Goal: Task Accomplishment & Management: Manage account settings

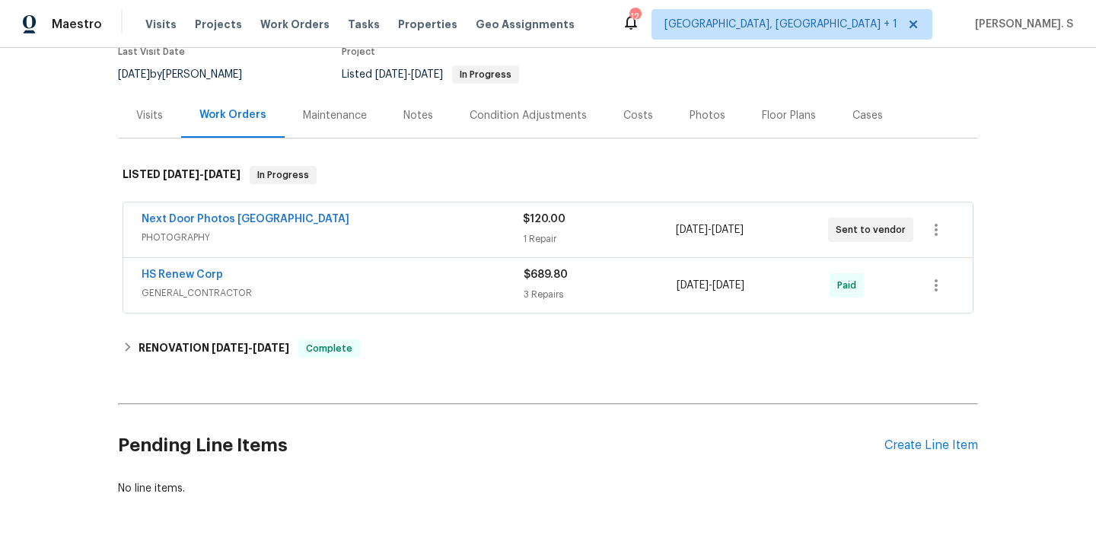
scroll to position [158, 0]
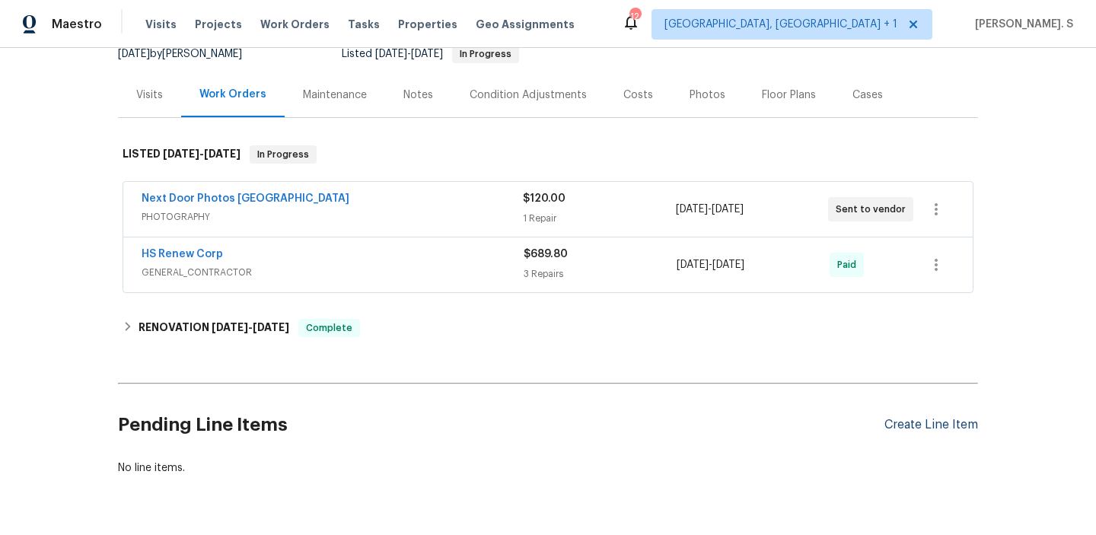
click at [917, 421] on div "Create Line Item" at bounding box center [932, 425] width 94 height 14
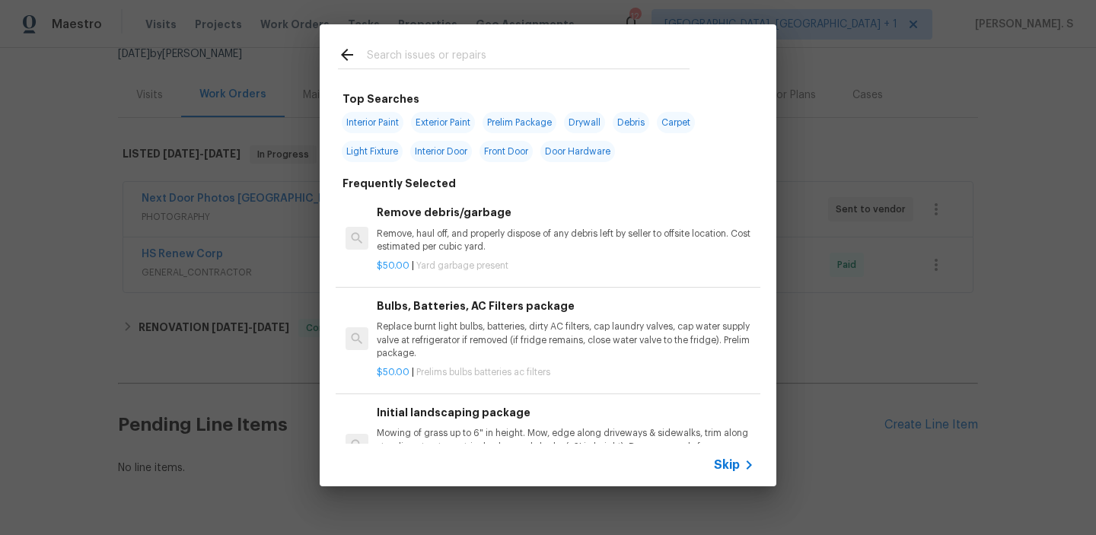
click at [453, 282] on div "Remove debris/garbage Remove, haul off, and properly dispose of any debris left…" at bounding box center [548, 239] width 425 height 98
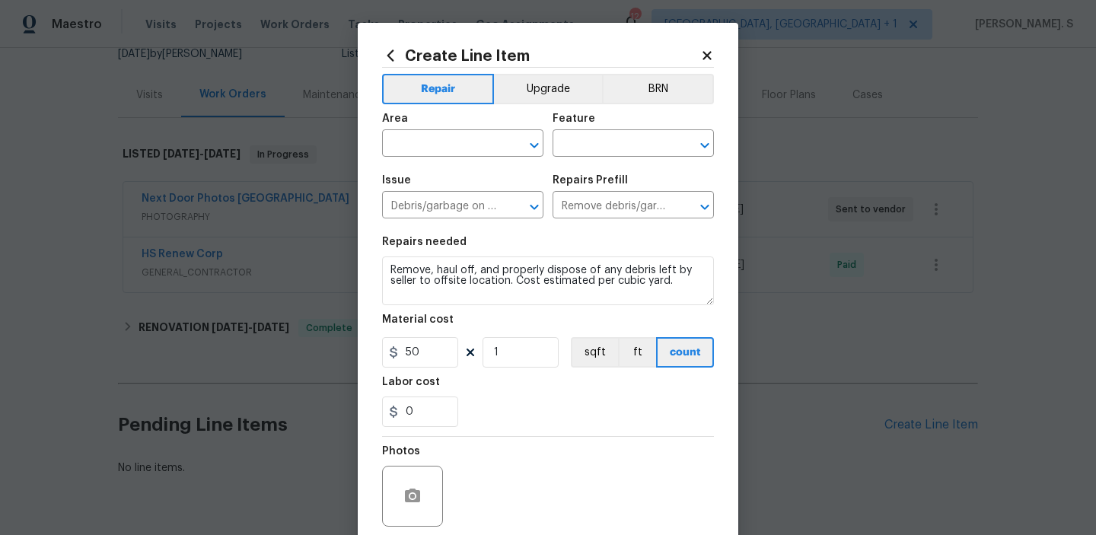
click at [453, 282] on textarea "Remove, haul off, and properly dispose of any debris left by seller to offsite …" at bounding box center [548, 281] width 332 height 49
click at [455, 253] on div "Repairs needed" at bounding box center [548, 247] width 332 height 20
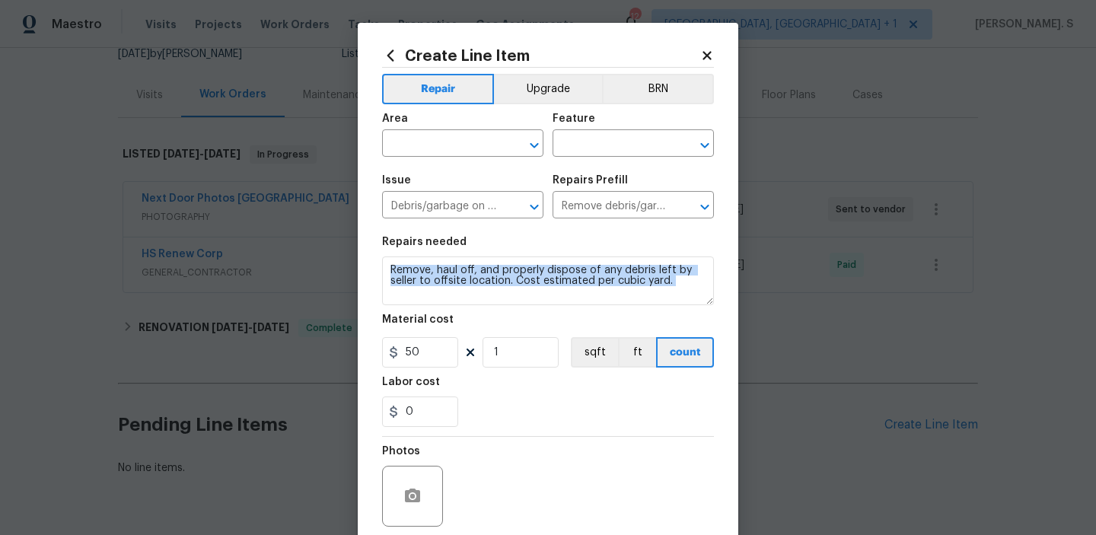
click at [455, 253] on div "Repairs needed" at bounding box center [548, 247] width 332 height 20
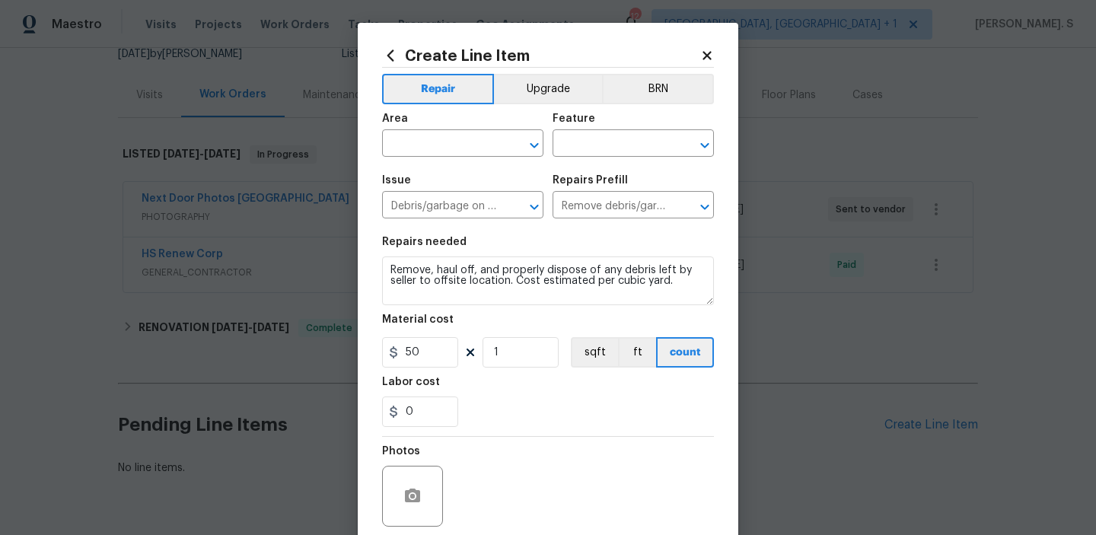
click at [455, 253] on div "Repairs needed" at bounding box center [548, 247] width 332 height 20
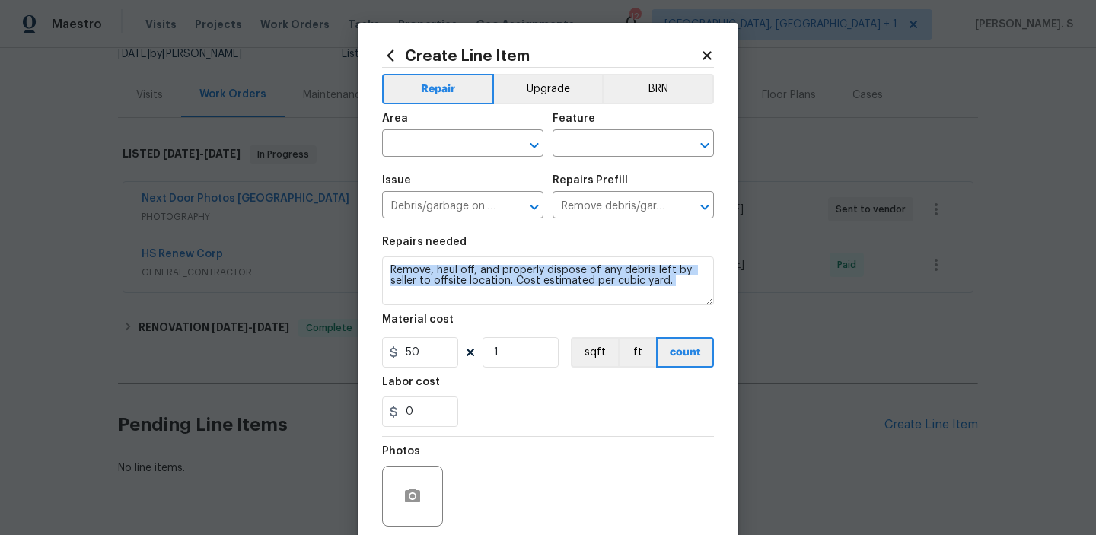
click at [455, 253] on div "Repairs needed" at bounding box center [548, 247] width 332 height 20
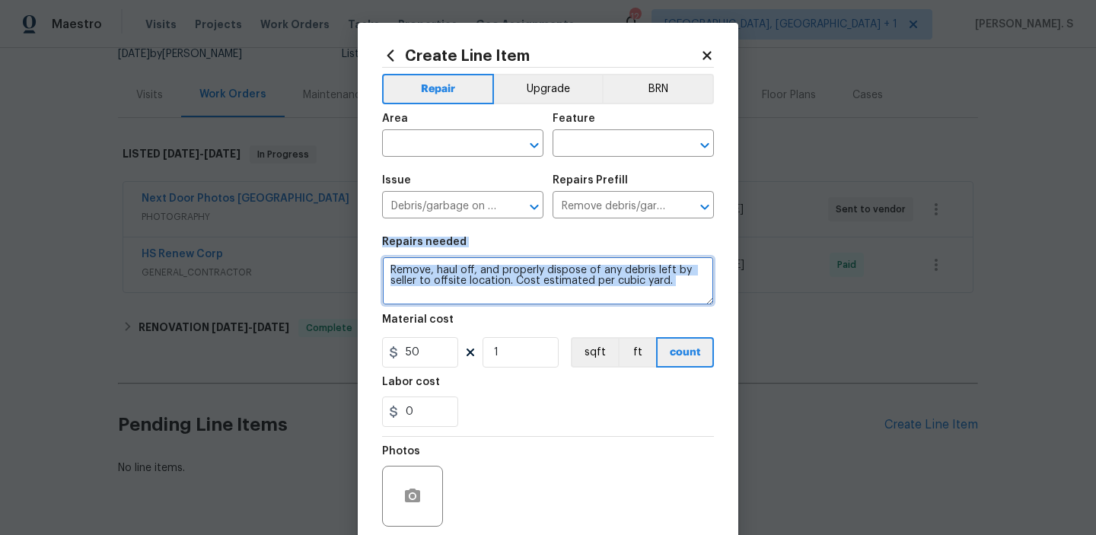
click at [471, 287] on textarea "Remove, haul off, and properly dispose of any debris left by seller to offsite …" at bounding box center [548, 281] width 332 height 49
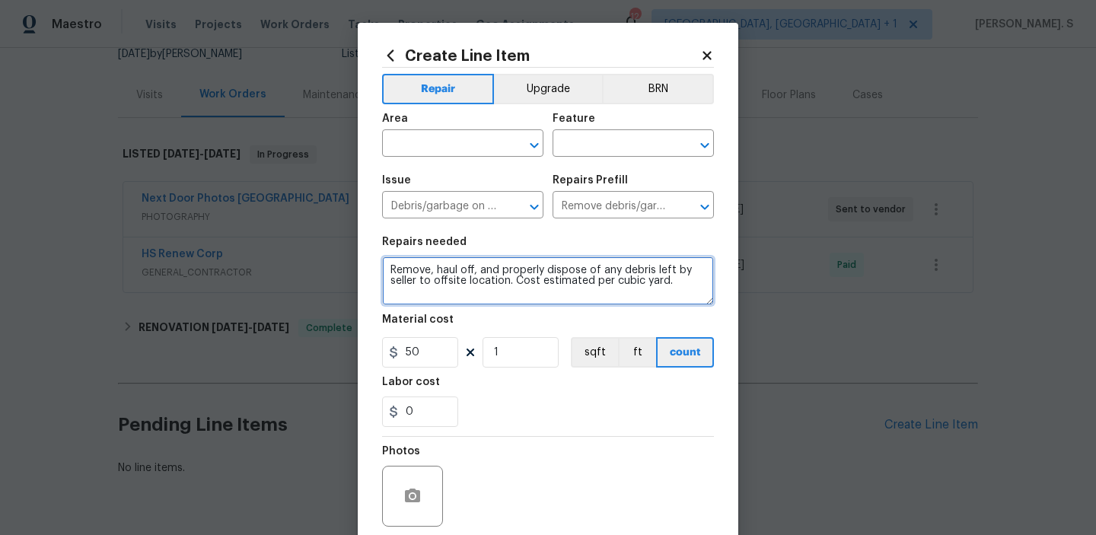
click at [471, 287] on textarea "Remove, haul off, and properly dispose of any debris left by seller to offsite …" at bounding box center [548, 281] width 332 height 49
paste textarea "There is a large wasp infestation by the front door. Please remove and eradicat…"
click at [394, 266] on textarea "There is a large wasp infestation by the front door. Please remove and eradicat…" at bounding box center [548, 281] width 332 height 49
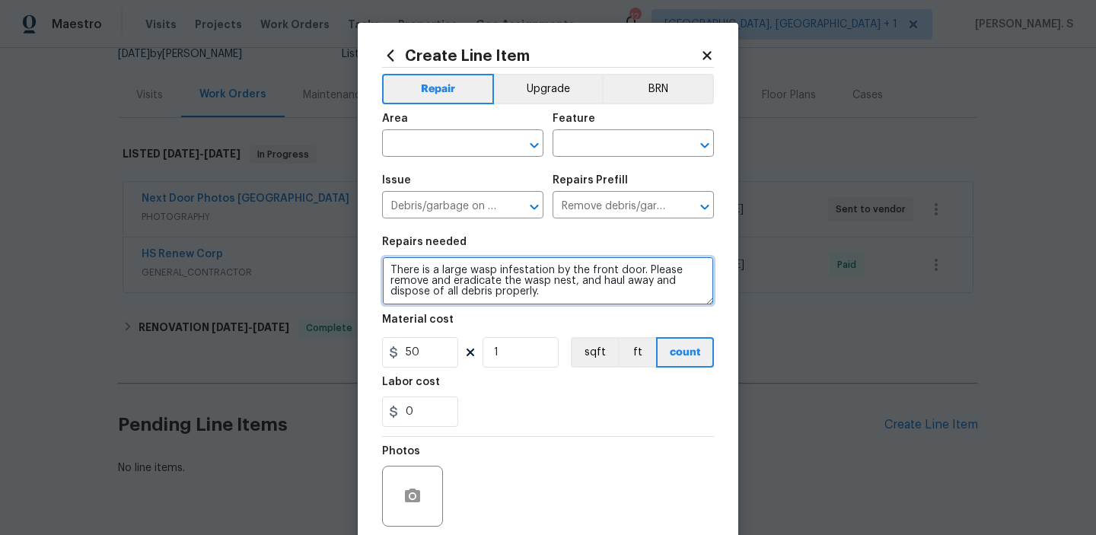
type textarea "There is a large wasp infestation by the front door. Please remove and eradicat…"
click at [541, 149] on icon "Open" at bounding box center [534, 145] width 18 height 18
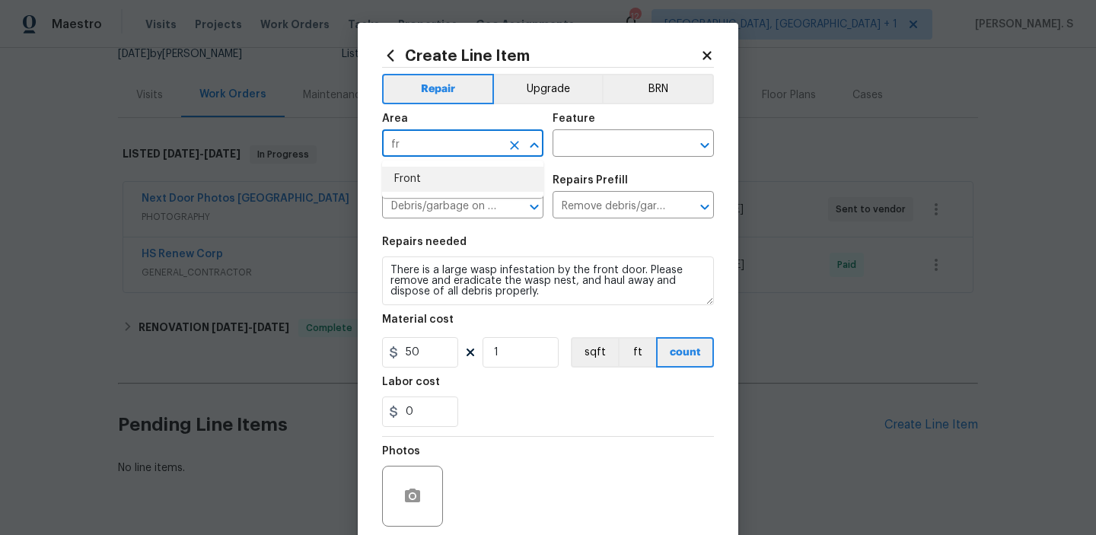
click at [481, 177] on li "Front" at bounding box center [462, 179] width 161 height 25
click at [710, 147] on icon "Open" at bounding box center [705, 145] width 18 height 18
type input "Front"
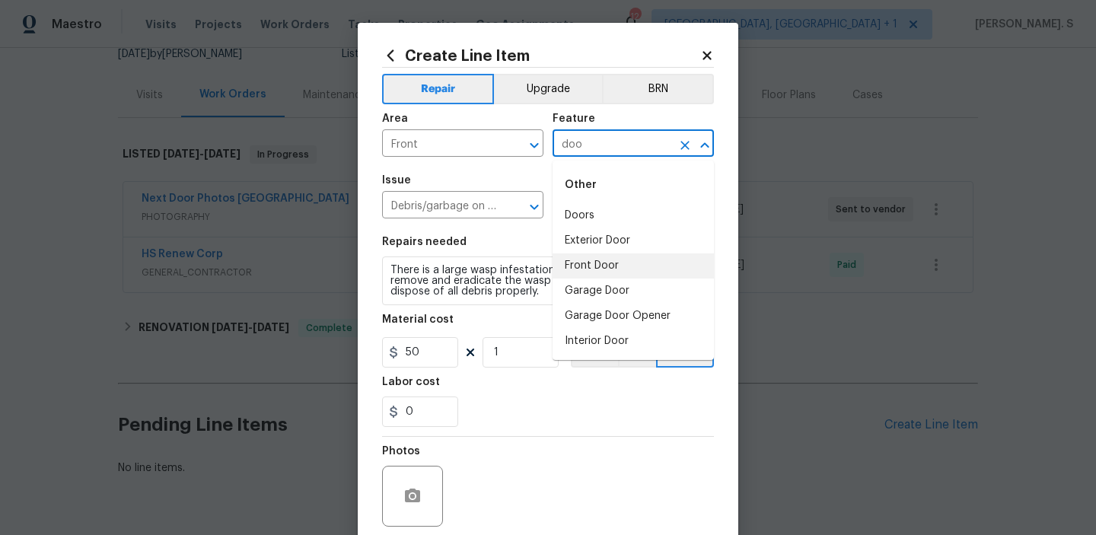
click at [636, 257] on li "Front Door" at bounding box center [633, 266] width 161 height 25
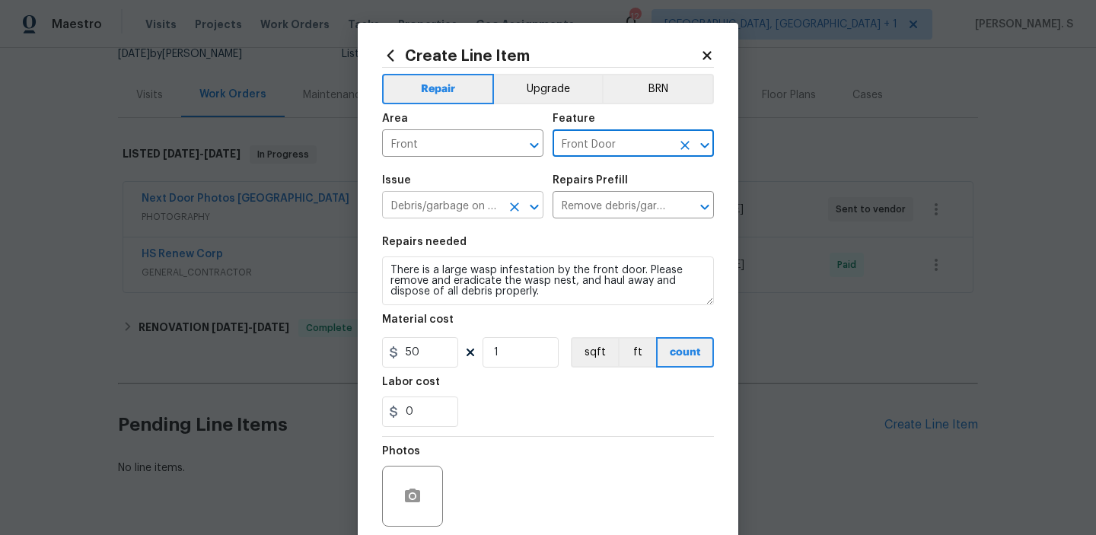
click at [536, 208] on icon "Open" at bounding box center [534, 206] width 8 height 5
type input "Front Door"
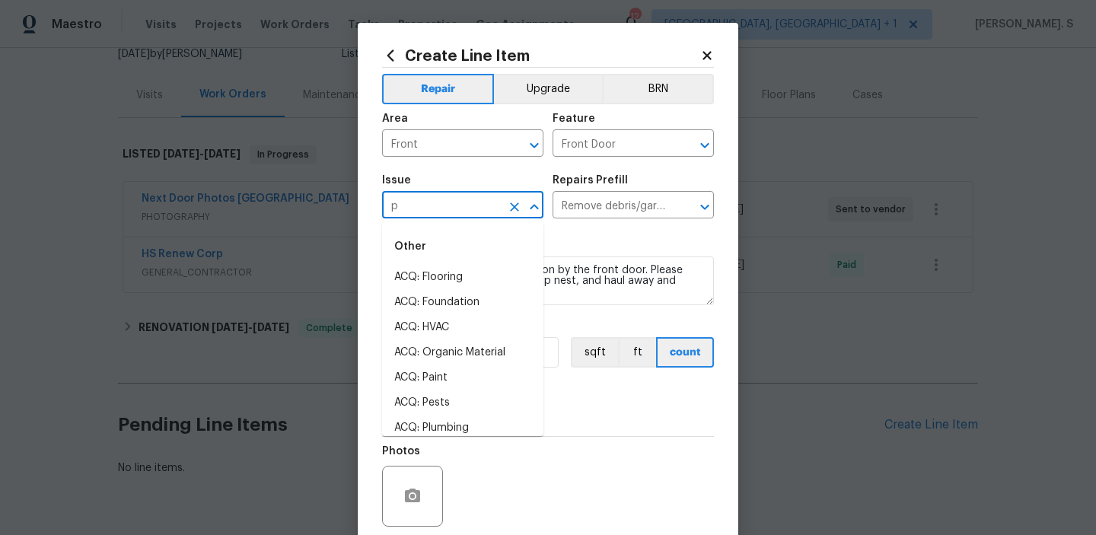
scroll to position [0, 0]
click at [428, 312] on li "Pest present" at bounding box center [462, 302] width 161 height 25
type input "Pest present"
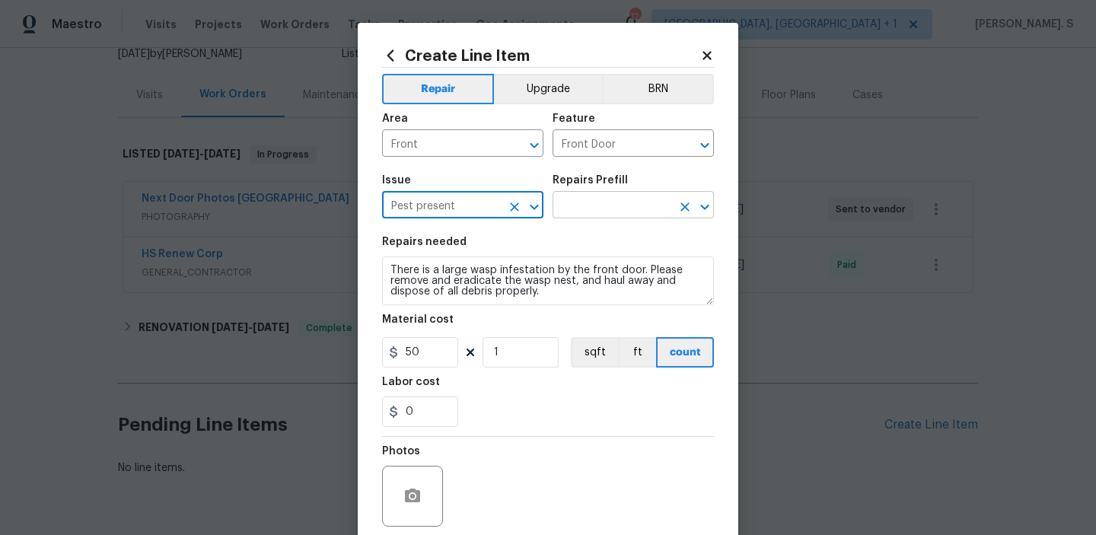
click at [707, 212] on icon "Open" at bounding box center [705, 207] width 18 height 18
type input "Pest present"
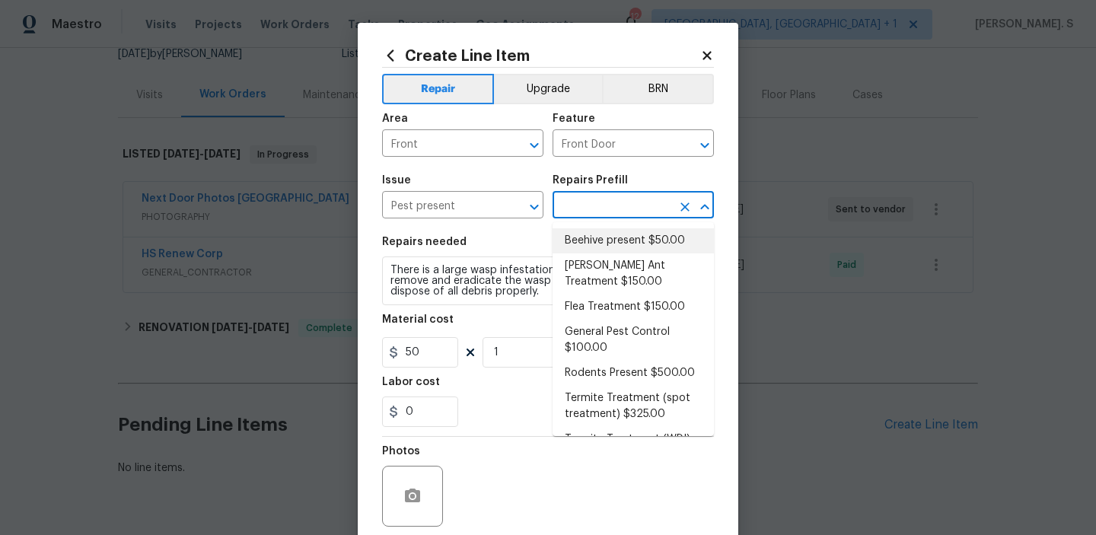
click at [616, 239] on li "Beehive present $50.00" at bounding box center [633, 240] width 161 height 25
type input "Pests"
type input "Beehive present $50.00"
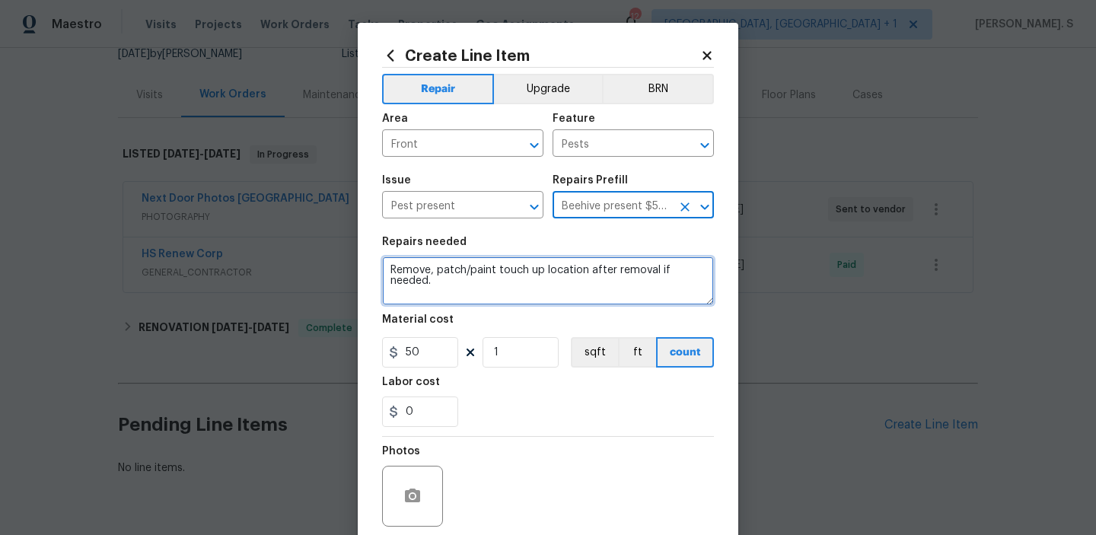
click at [537, 279] on textarea "Remove, patch/paint touch up location after removal if needed." at bounding box center [548, 281] width 332 height 49
paste textarea "There is a large wasp infestation by the front door. Please remove and eradicat…"
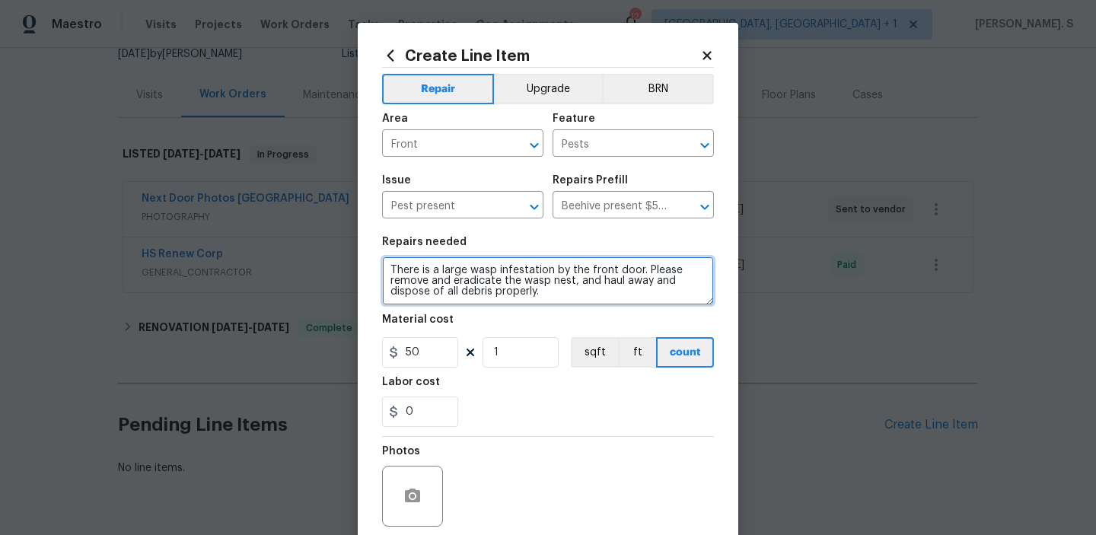
type textarea "There is a large wasp infestation by the front door. Please remove and eradicat…"
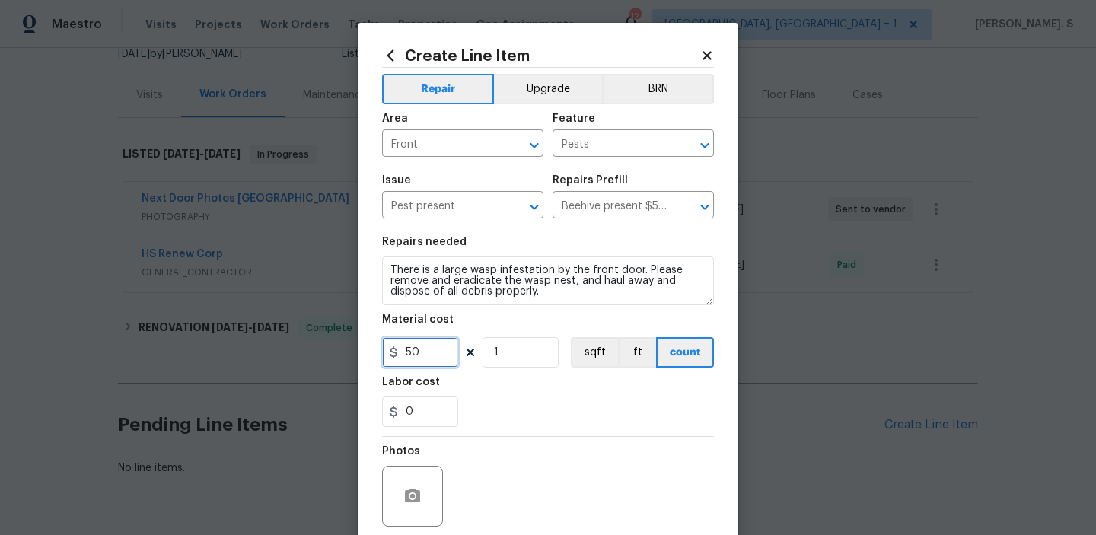
click at [440, 346] on input "50" at bounding box center [420, 352] width 76 height 30
type input "75"
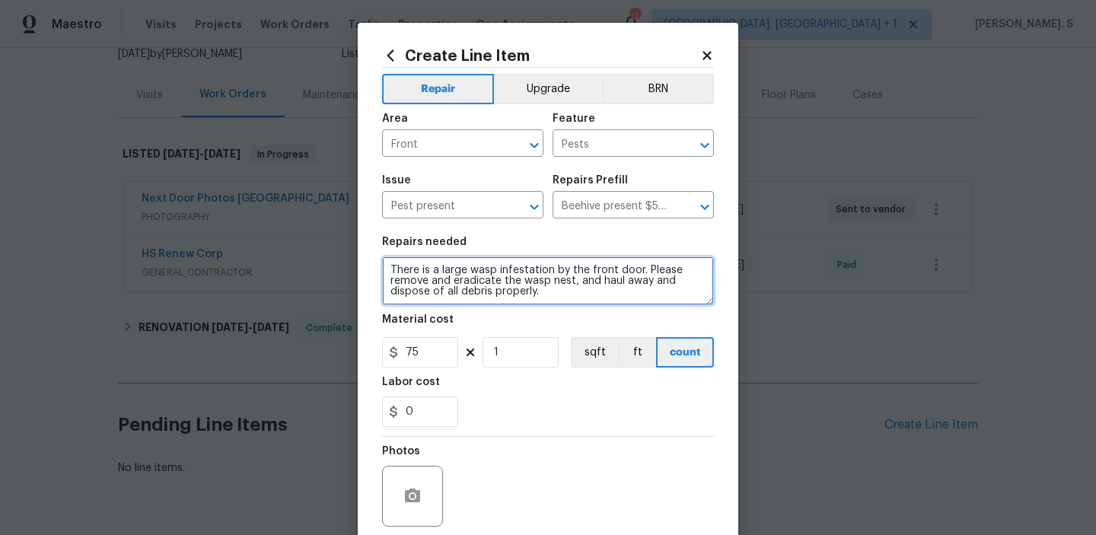
click at [396, 271] on textarea "There is a large wasp infestation by the front door. Please remove and eradicat…" at bounding box center [548, 281] width 332 height 49
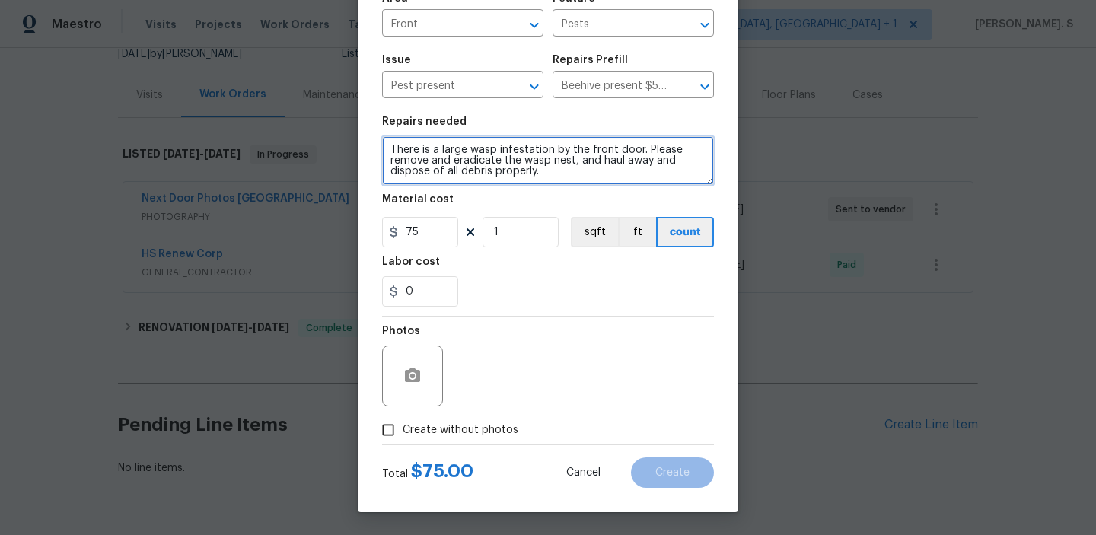
type textarea "There is a large wasp infestation by the front door. Please remove and eradicat…"
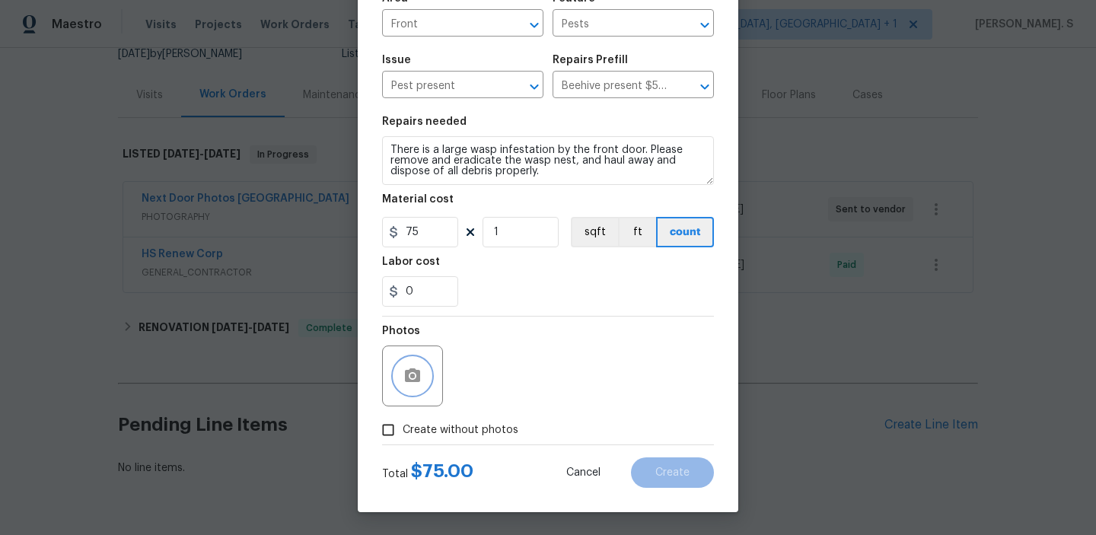
click at [418, 388] on button "button" at bounding box center [412, 376] width 37 height 37
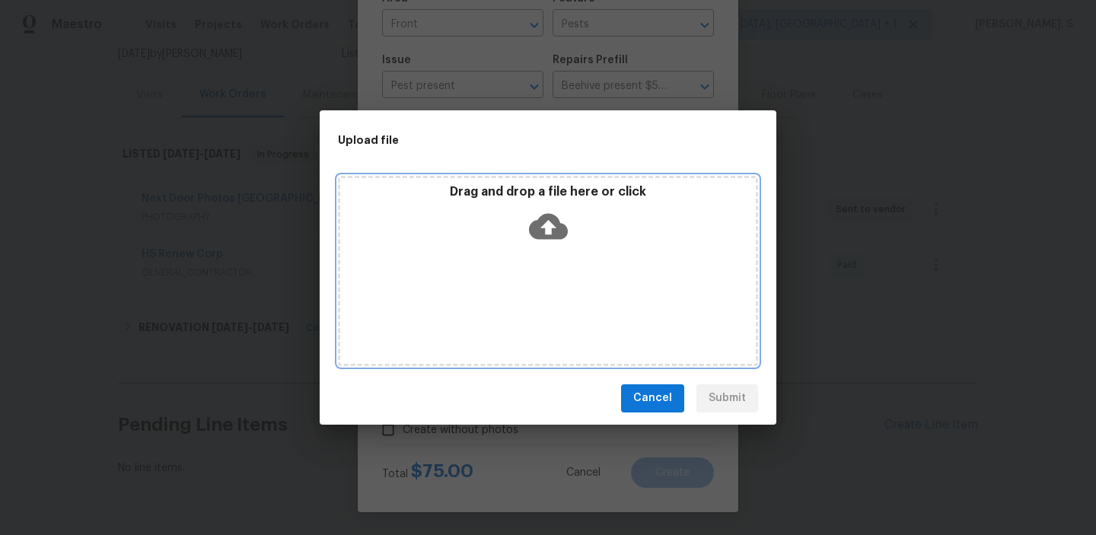
click at [554, 242] on icon at bounding box center [548, 226] width 39 height 39
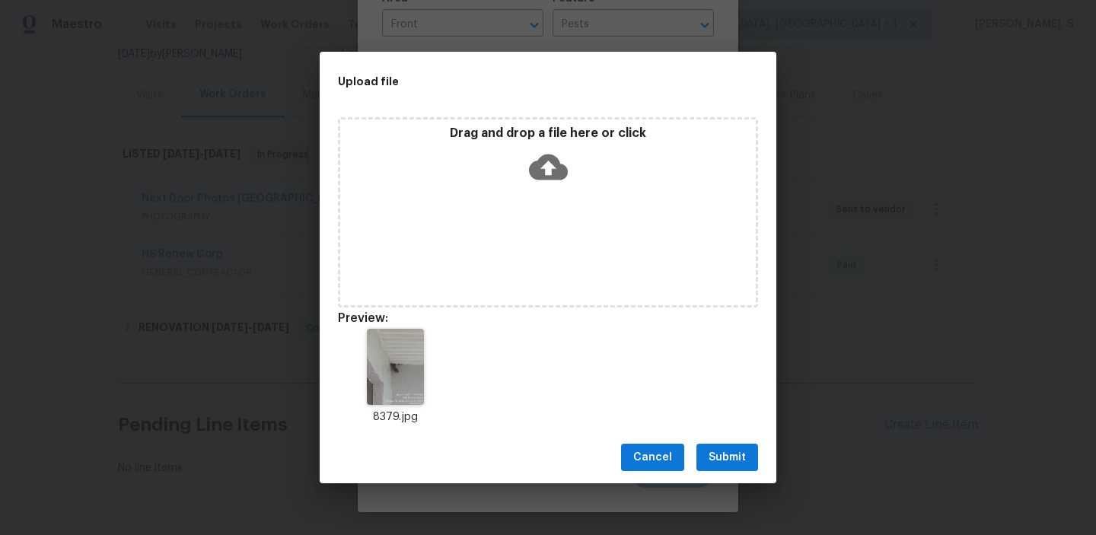
click at [706, 445] on button "Submit" at bounding box center [728, 458] width 62 height 28
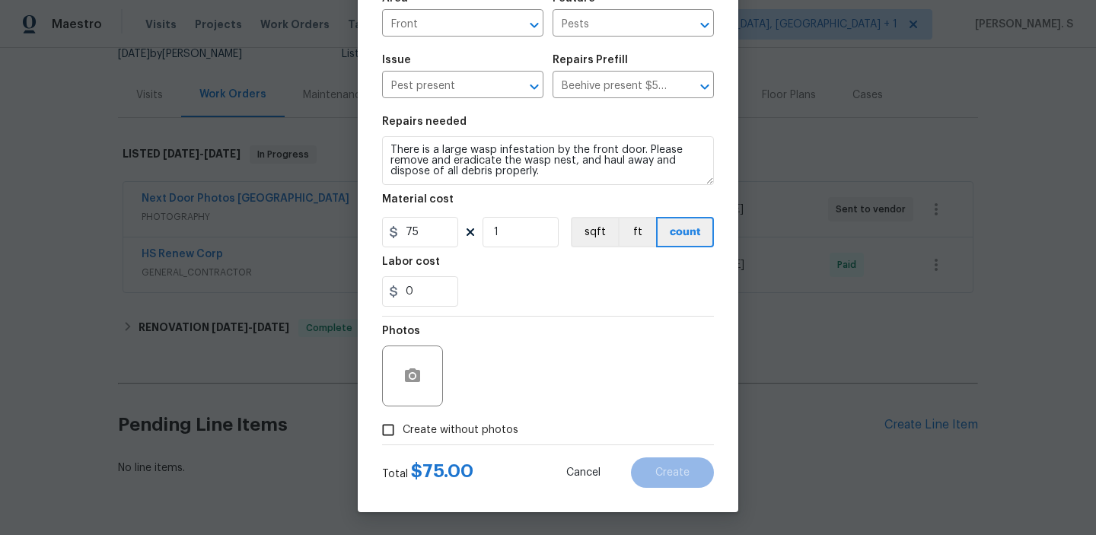
click at [706, 445] on div "Upload file Drag and drop a file here or click Cancel Submit" at bounding box center [548, 267] width 1096 height 535
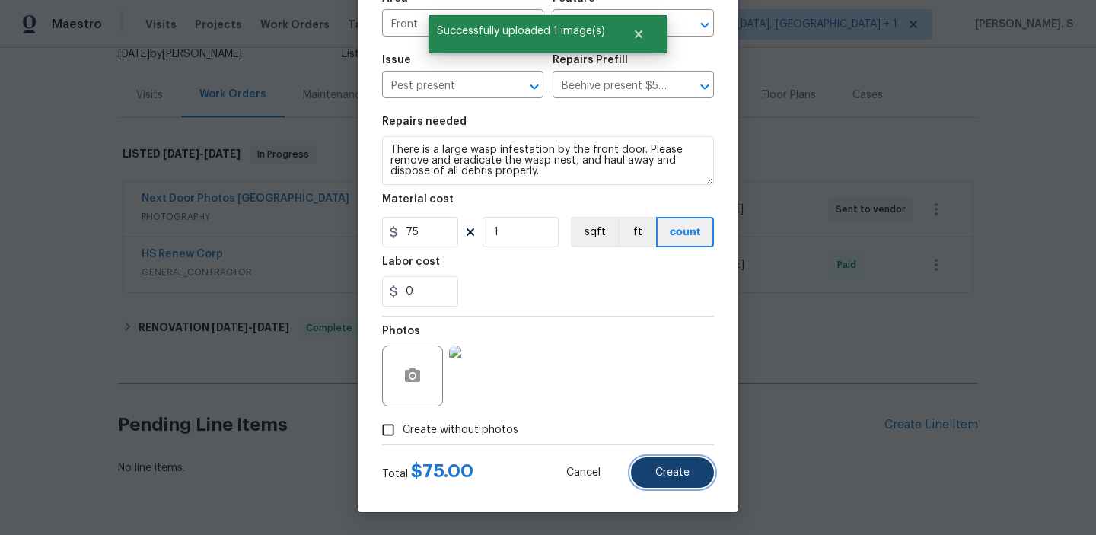
click at [695, 467] on button "Create" at bounding box center [672, 473] width 83 height 30
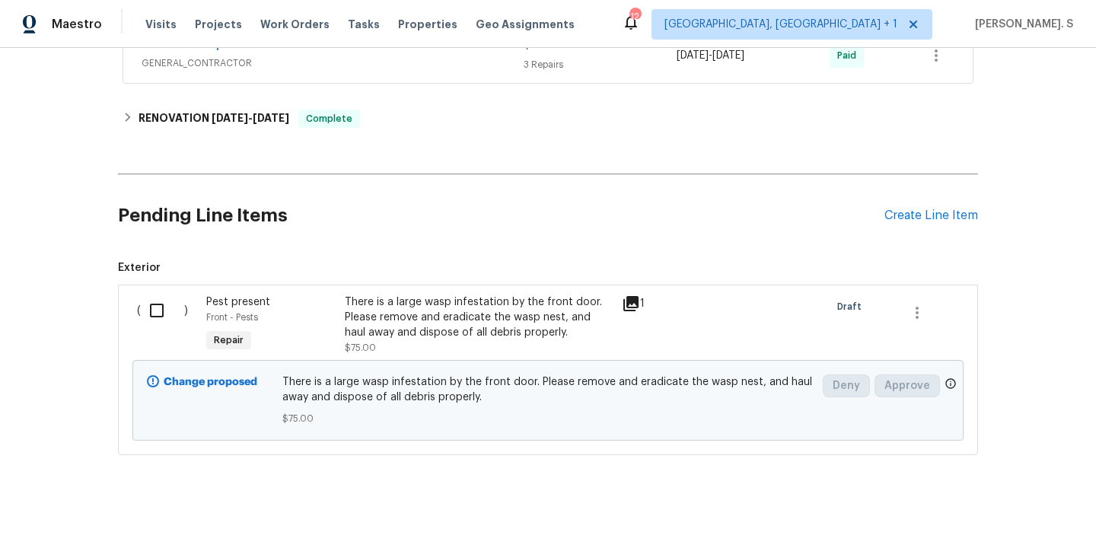
scroll to position [391, 0]
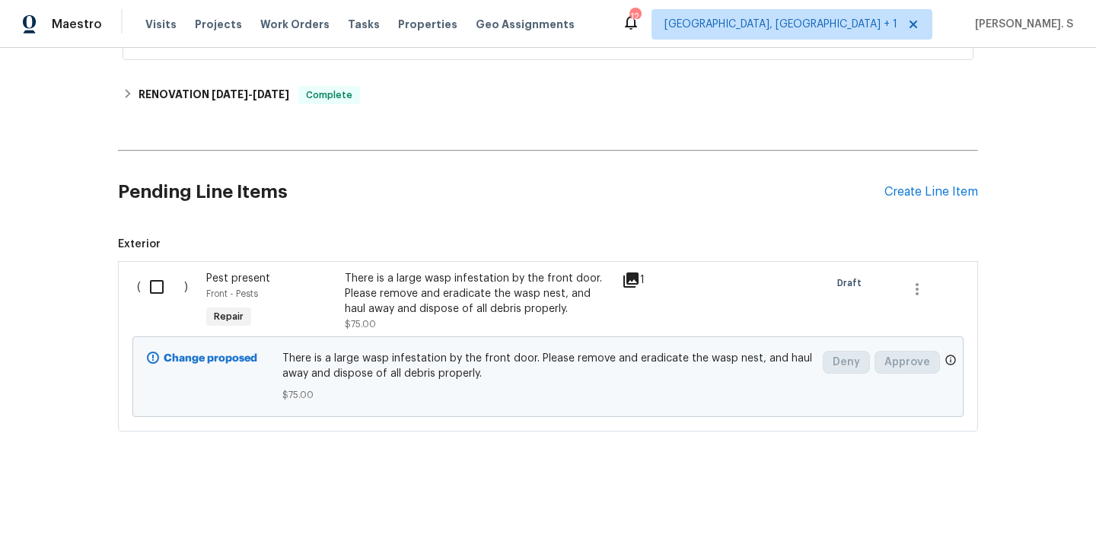
click at [152, 287] on input "checkbox" at bounding box center [162, 287] width 43 height 32
checkbox input "true"
click at [975, 498] on span "Create Work Order" at bounding box center [1008, 497] width 101 height 19
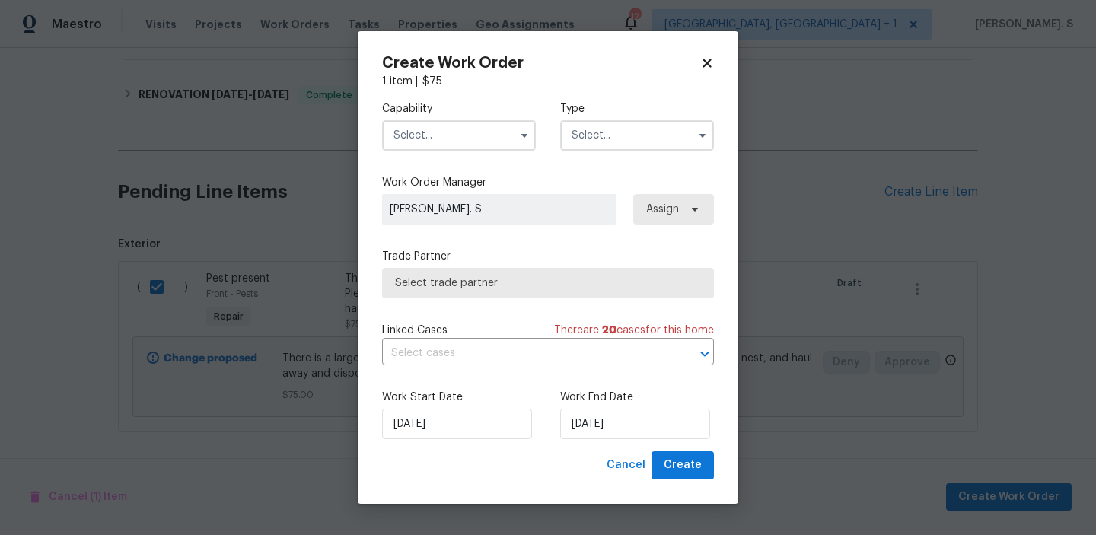
click at [474, 116] on div "Capability" at bounding box center [459, 125] width 154 height 49
click at [474, 132] on input "text" at bounding box center [459, 135] width 154 height 30
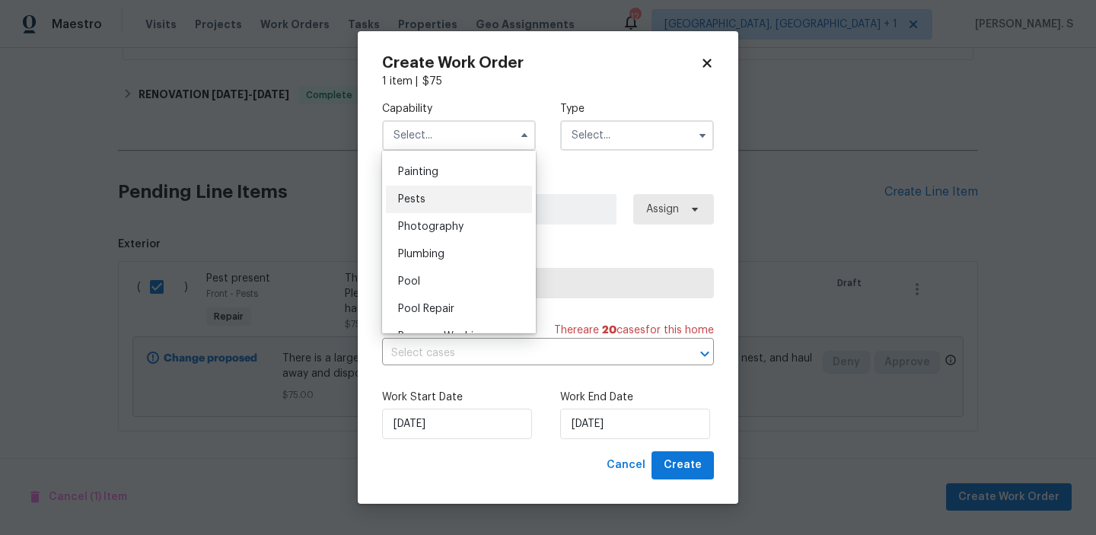
scroll to position [1274, 0]
click at [424, 197] on span "Pests" at bounding box center [411, 201] width 27 height 11
type input "Pests"
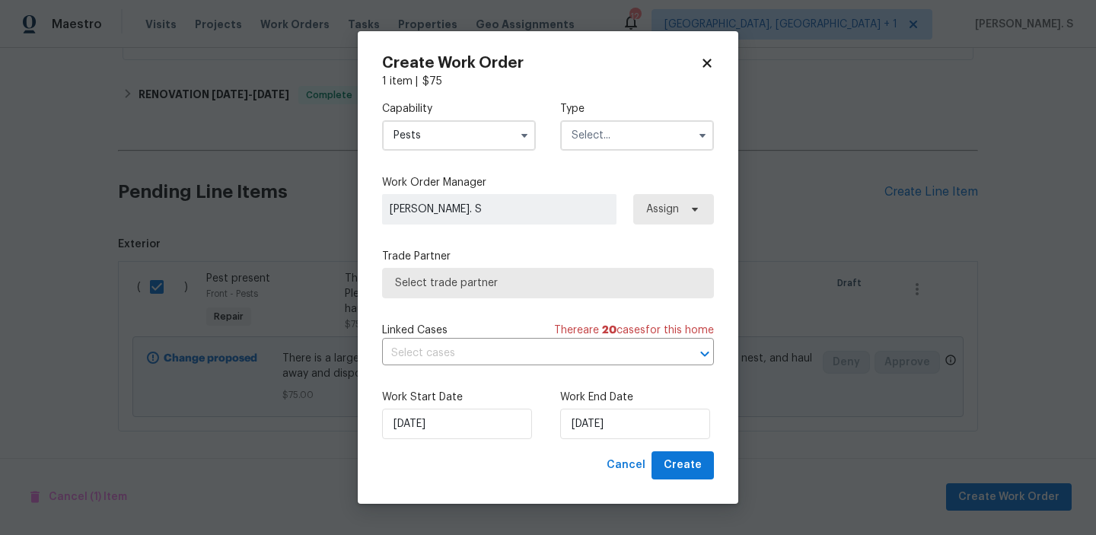
click at [659, 139] on input "text" at bounding box center [637, 135] width 154 height 30
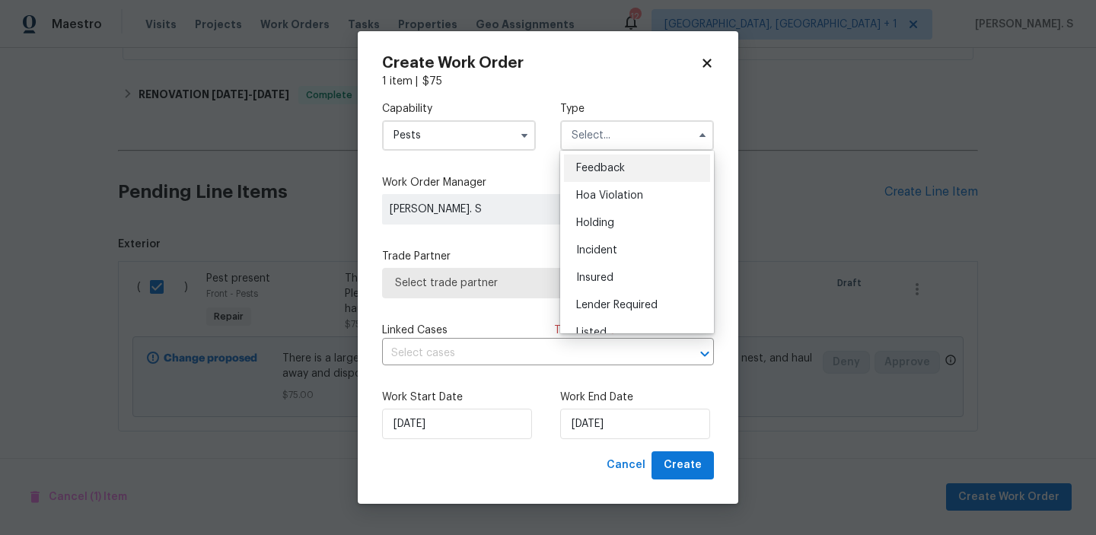
click at [653, 160] on div "Feedback" at bounding box center [637, 168] width 146 height 27
type input "Feedback"
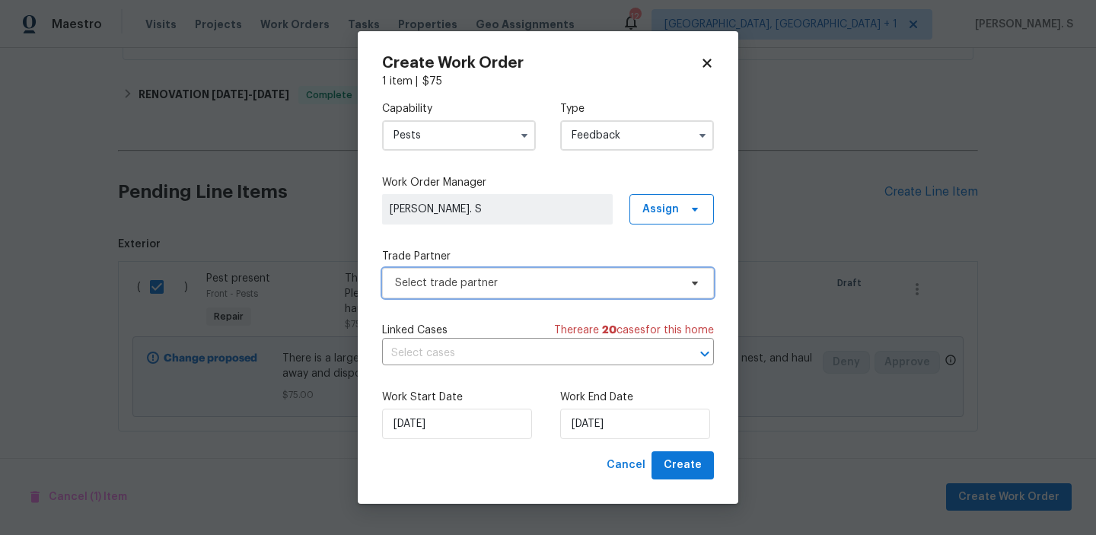
click at [592, 289] on span "Select trade partner" at bounding box center [537, 283] width 284 height 15
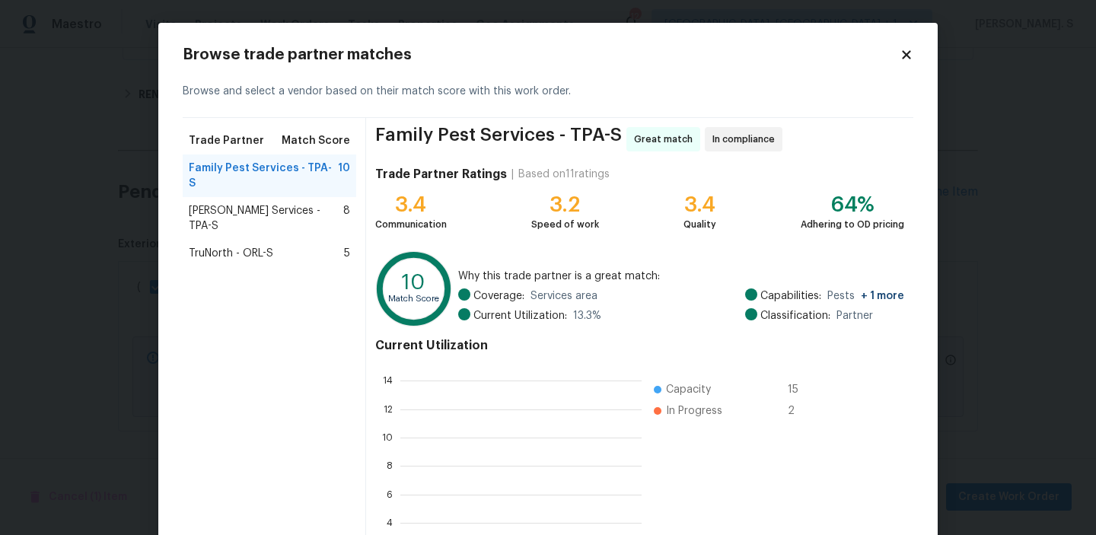
scroll to position [213, 241]
click at [349, 203] on div "Massey Services - TPA-S 8" at bounding box center [270, 218] width 174 height 43
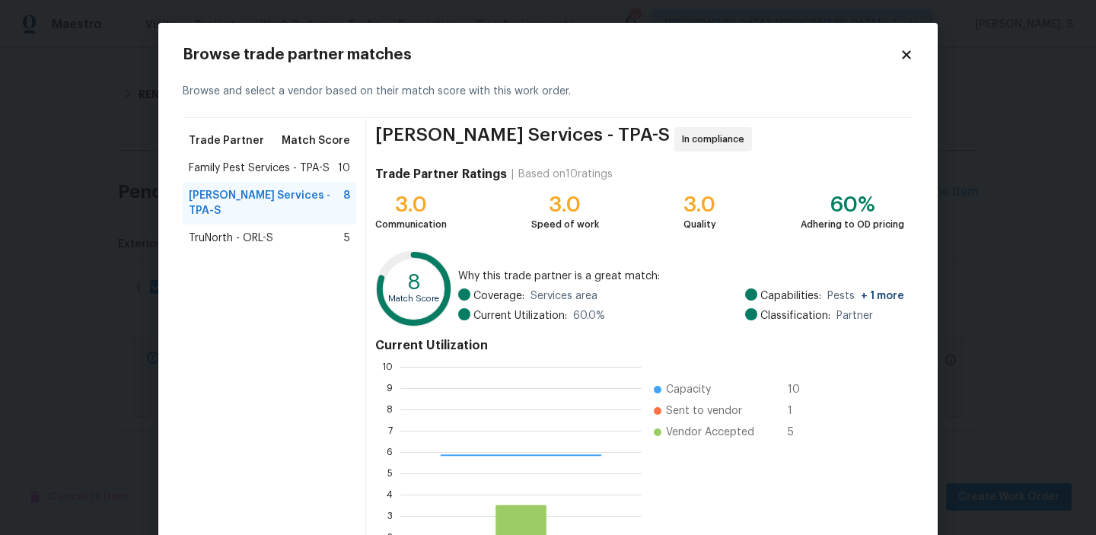
click at [322, 188] on div "Massey Services - TPA-S 8" at bounding box center [269, 203] width 161 height 30
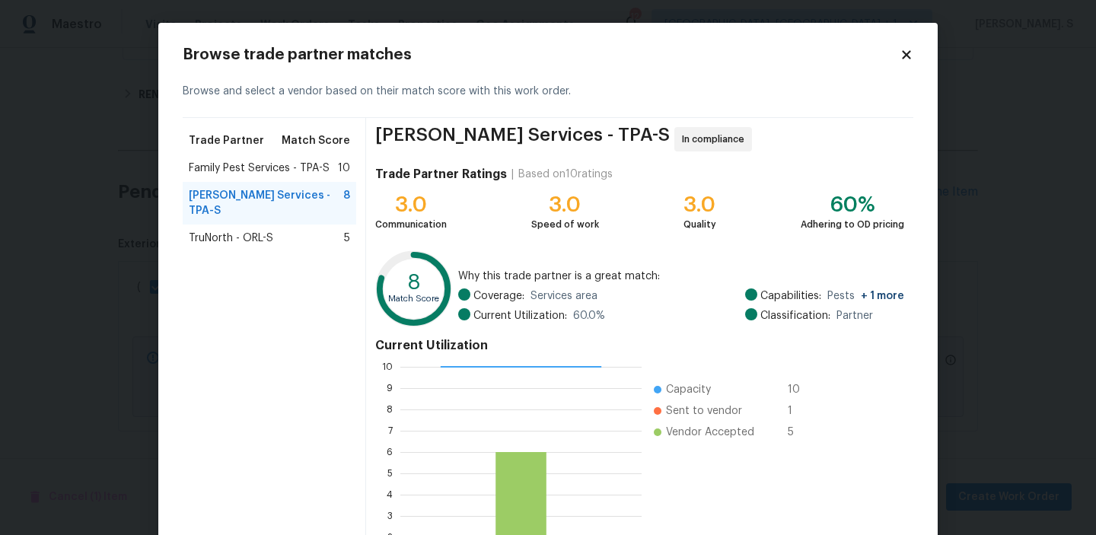
click at [321, 162] on span "Family Pest Services - TPA-S" at bounding box center [259, 168] width 141 height 15
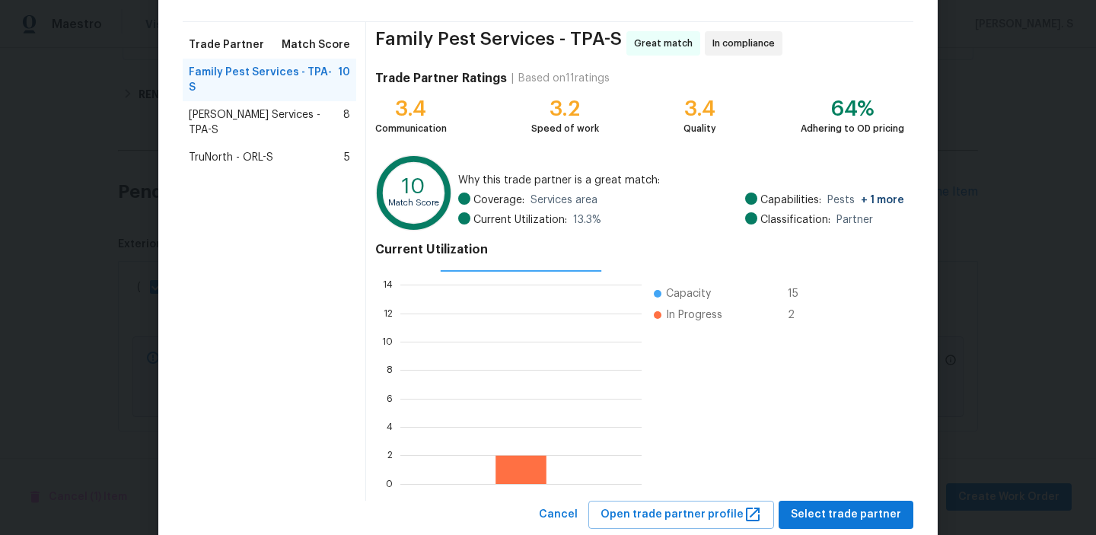
scroll to position [136, 0]
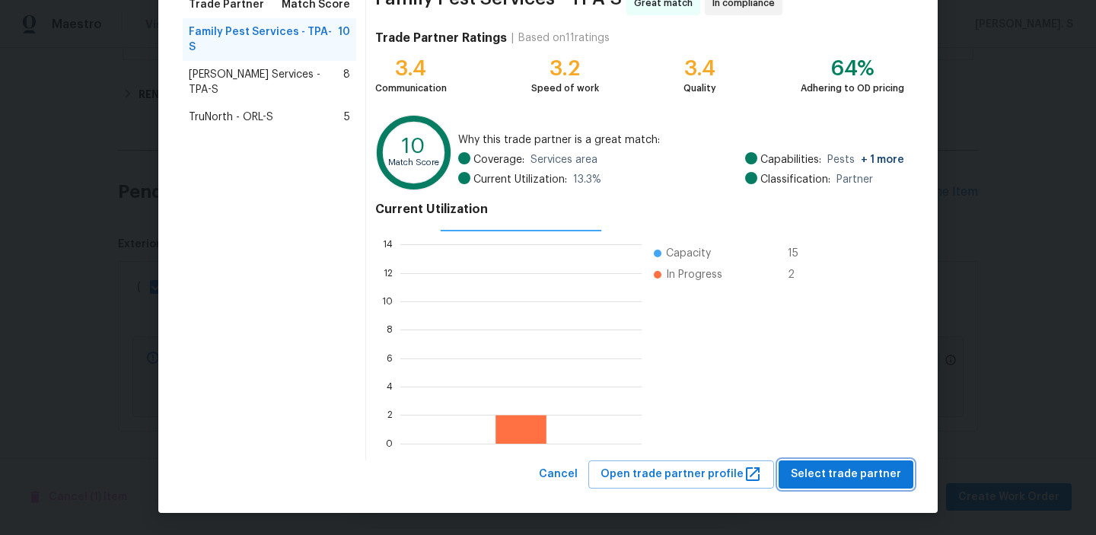
click at [876, 477] on span "Select trade partner" at bounding box center [846, 474] width 110 height 19
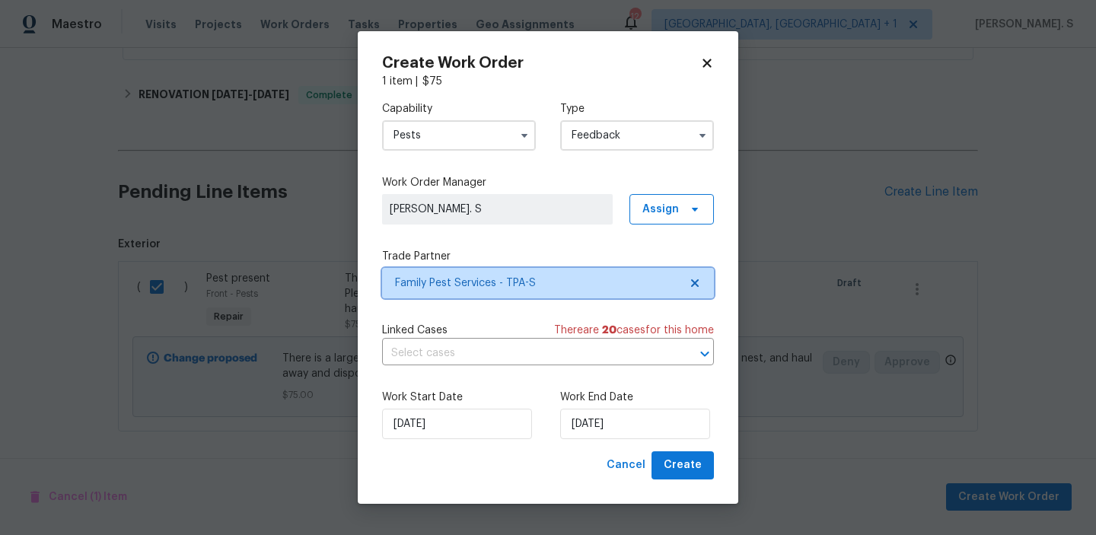
scroll to position [0, 0]
click at [466, 360] on input "text" at bounding box center [526, 354] width 289 height 24
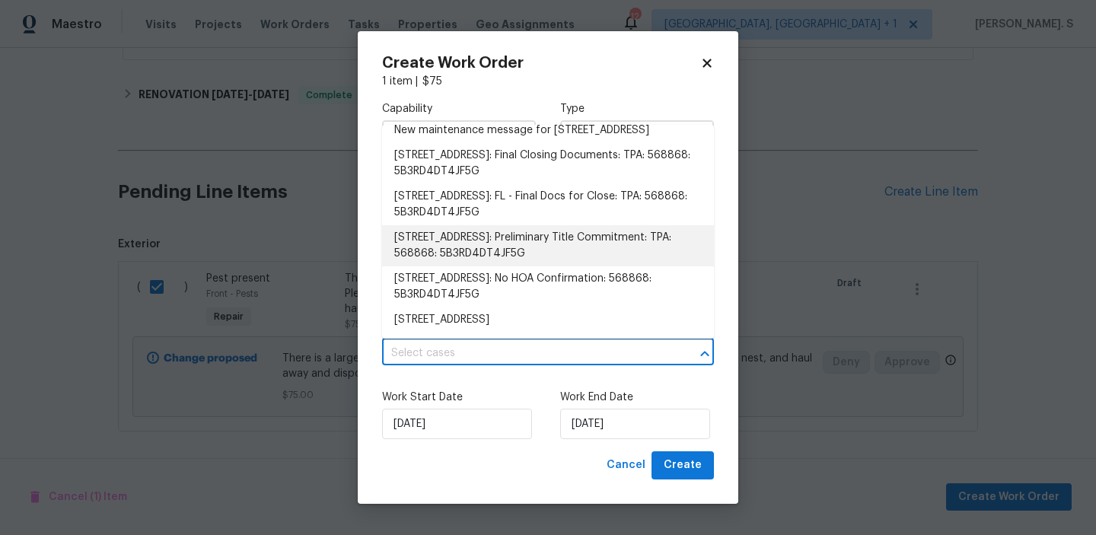
scroll to position [557, 0]
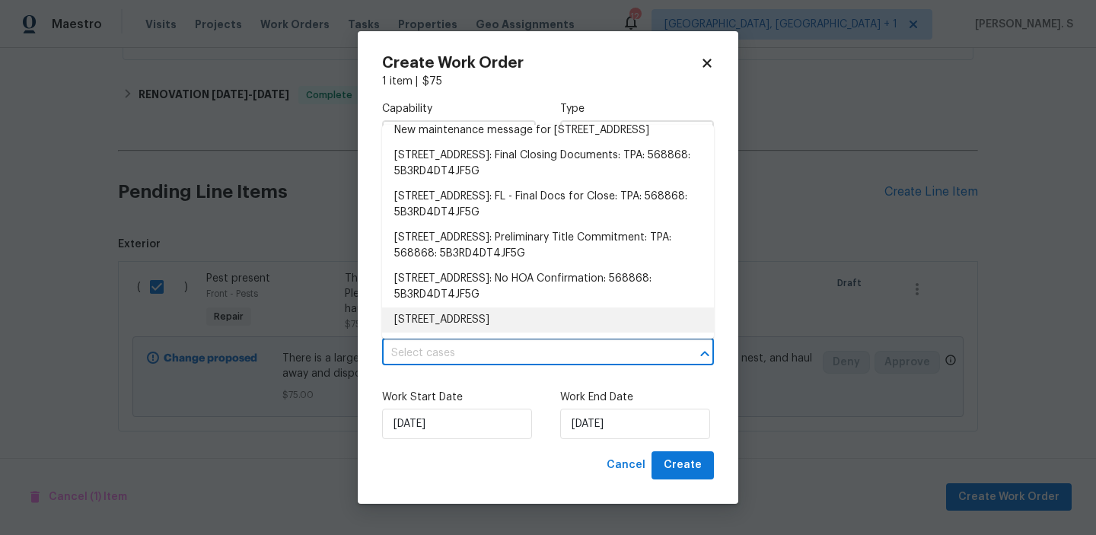
click at [454, 312] on li "8379 Begonia St, Spring Hill, FL 34608" at bounding box center [548, 320] width 332 height 25
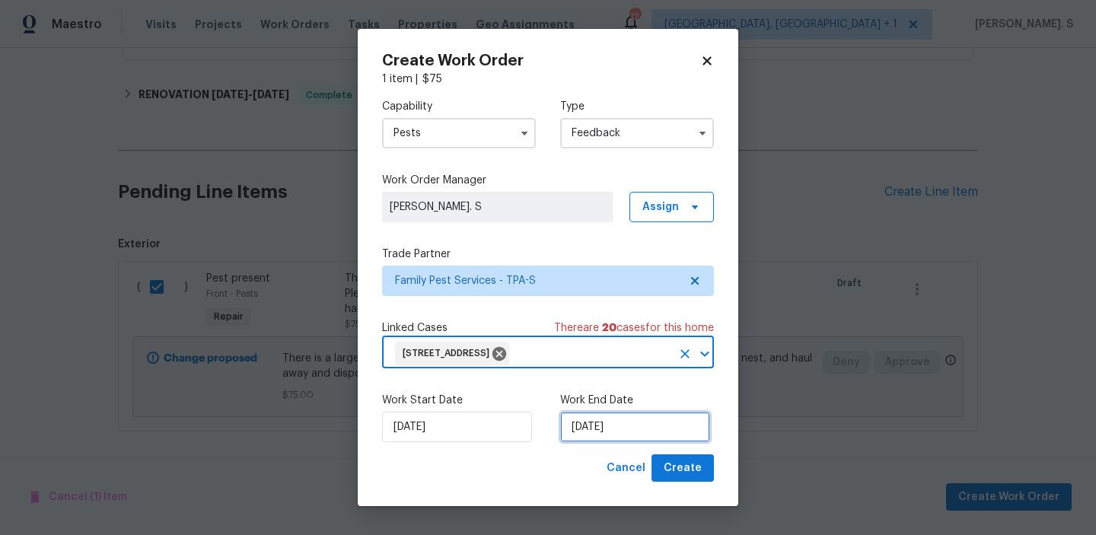
click at [615, 413] on input "8/25/2025" at bounding box center [635, 427] width 150 height 30
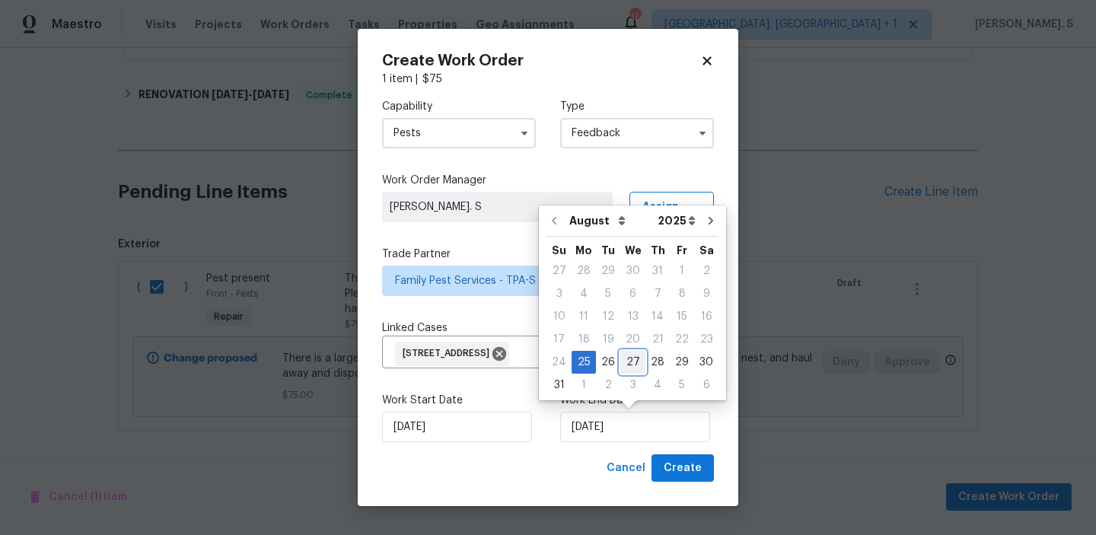
click at [630, 367] on div "27" at bounding box center [632, 362] width 25 height 21
type input "8/27/2025"
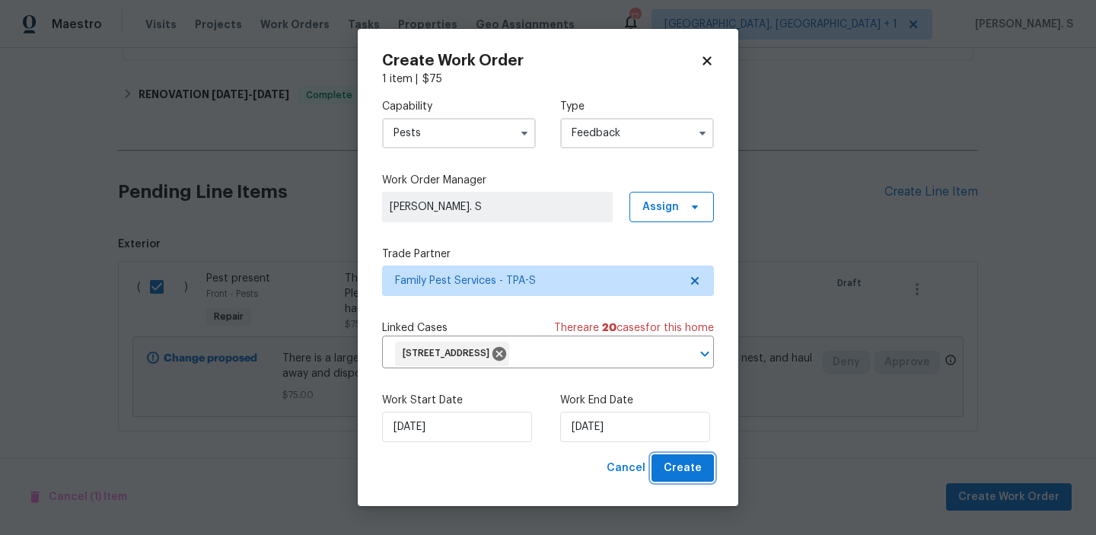
click at [668, 468] on span "Create" at bounding box center [683, 468] width 38 height 19
checkbox input "false"
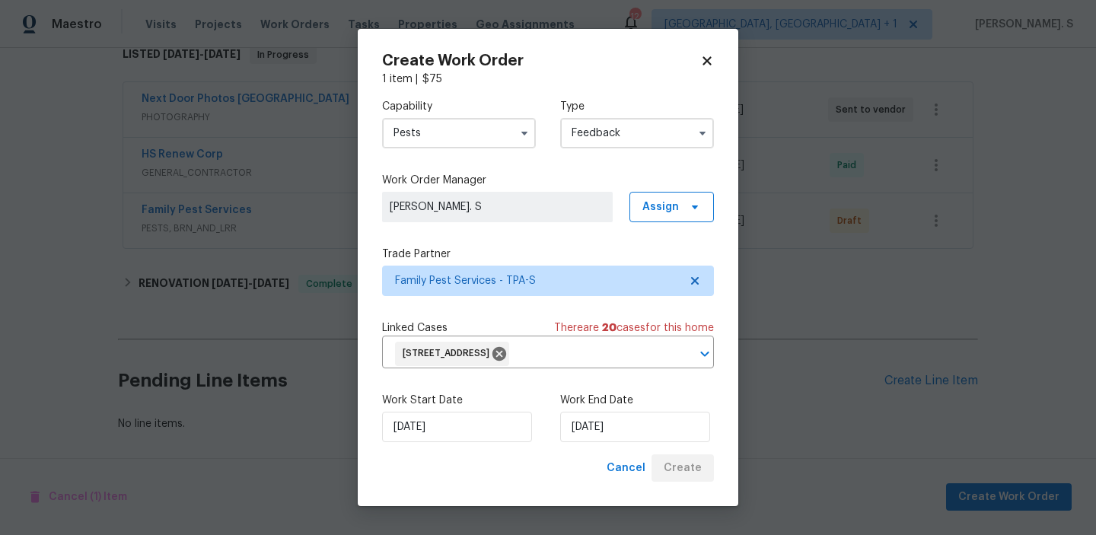
scroll to position [258, 0]
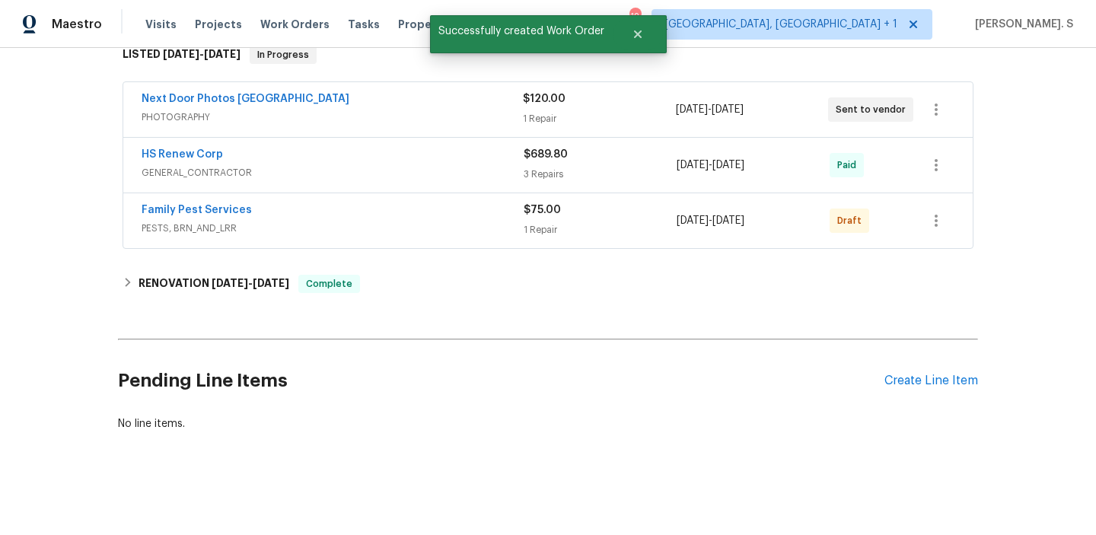
click at [219, 203] on span "Family Pest Services" at bounding box center [197, 210] width 110 height 15
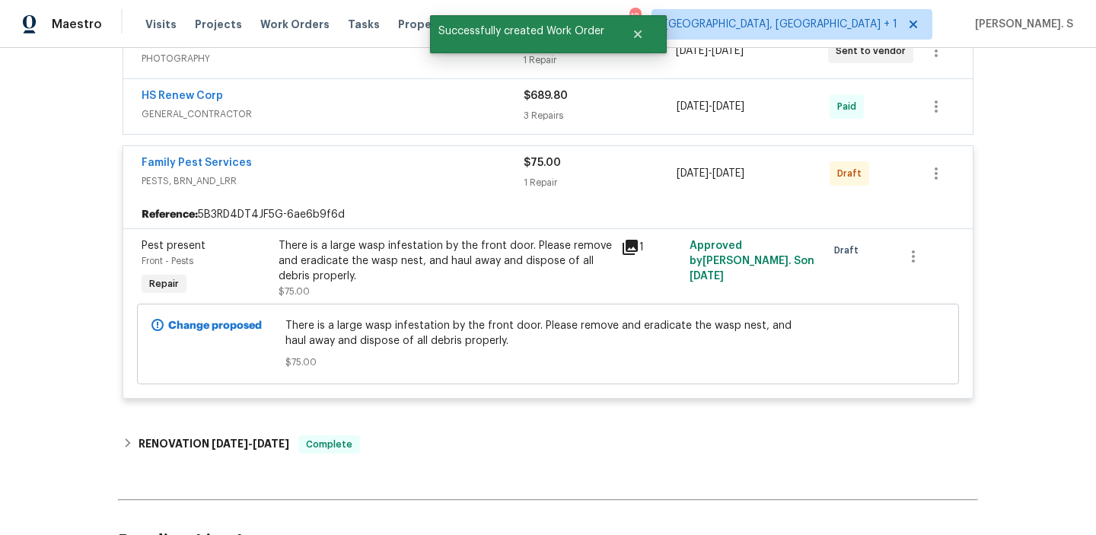
scroll to position [391, 0]
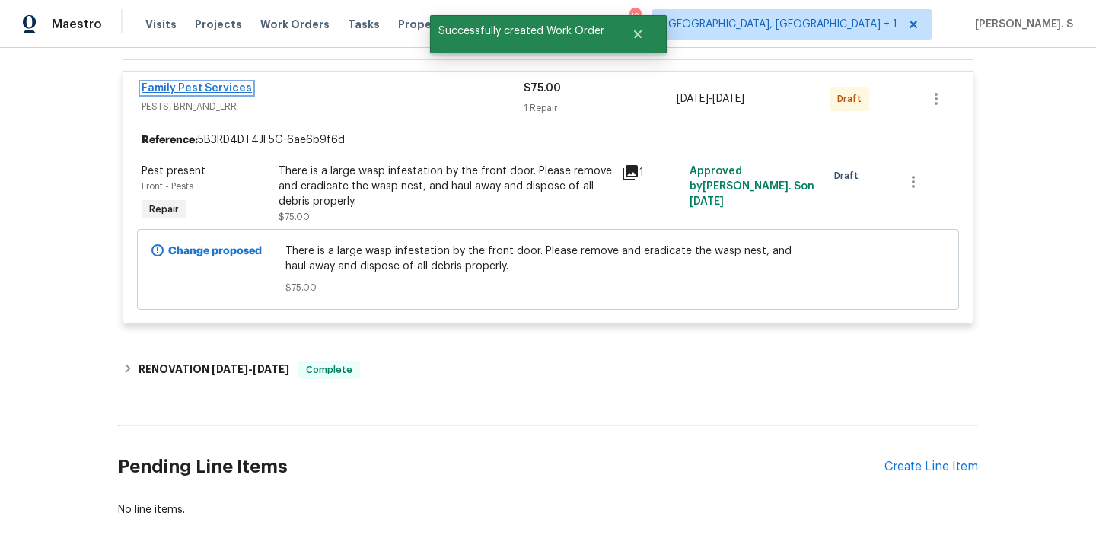
click at [202, 89] on link "Family Pest Services" at bounding box center [197, 88] width 110 height 11
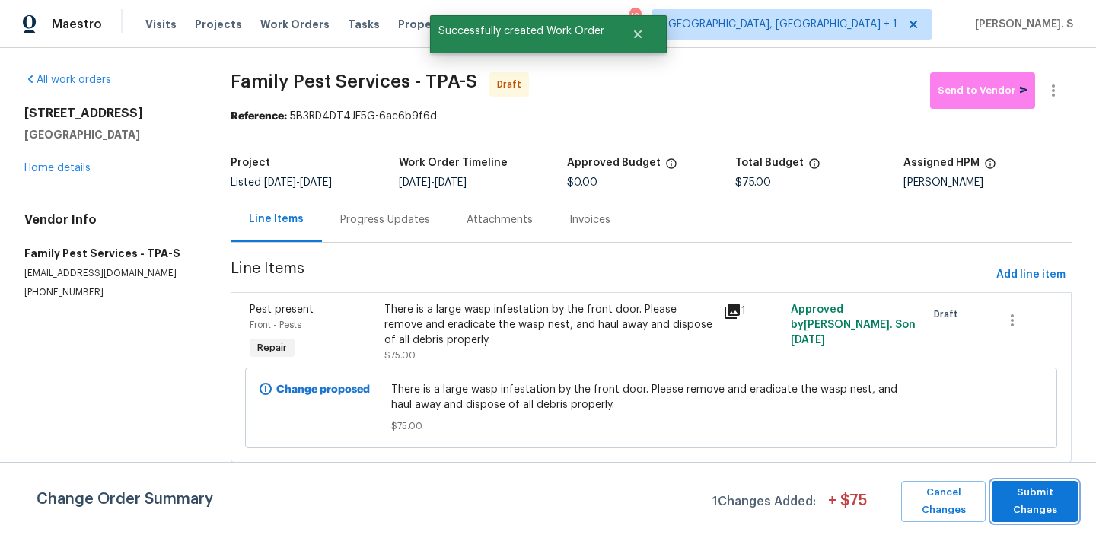
click at [1021, 511] on span "Submit Changes" at bounding box center [1035, 501] width 71 height 35
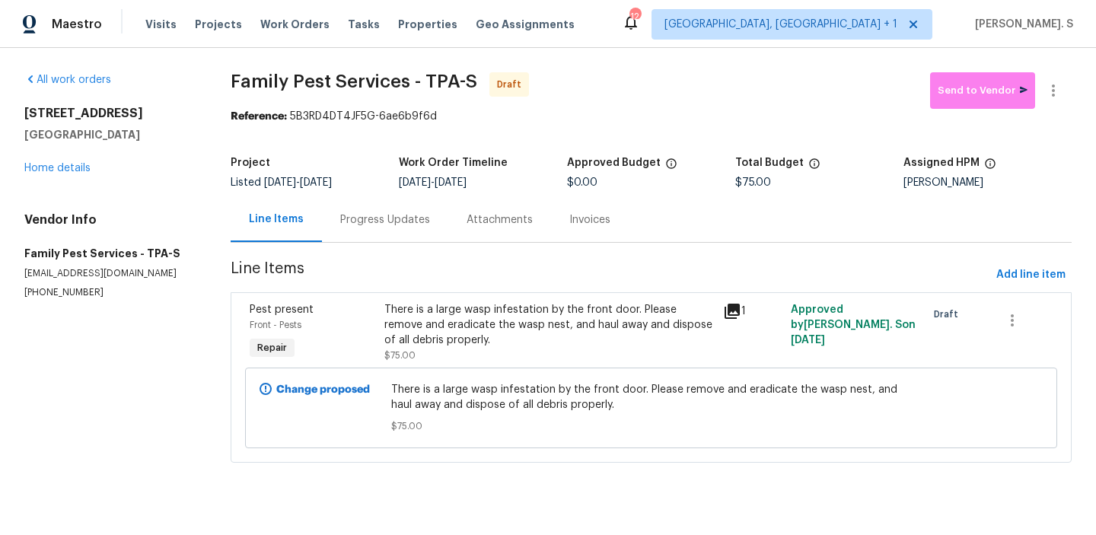
click at [418, 221] on div "Progress Updates" at bounding box center [385, 219] width 90 height 15
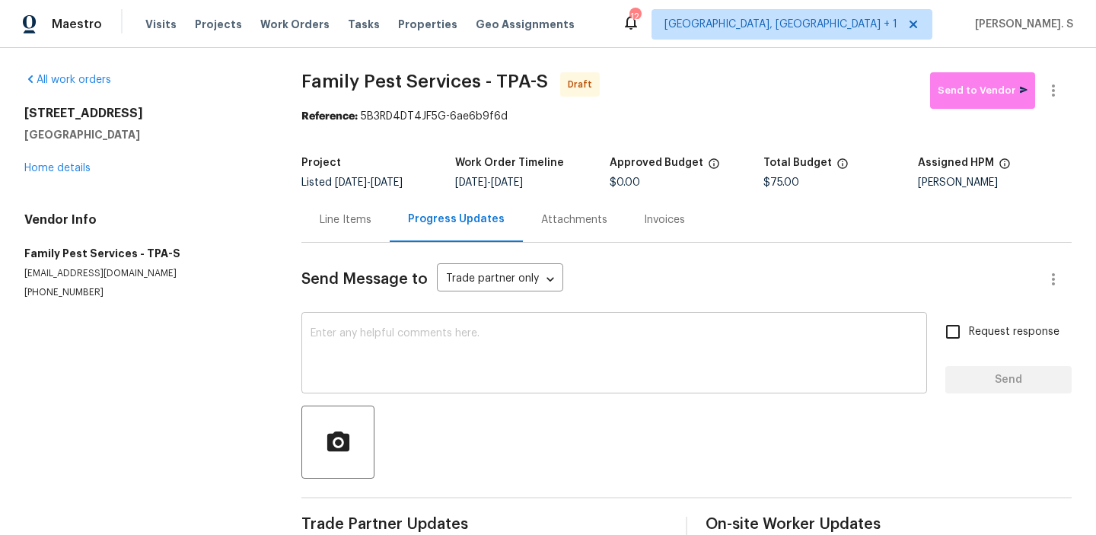
click at [488, 356] on textarea at bounding box center [615, 354] width 608 height 53
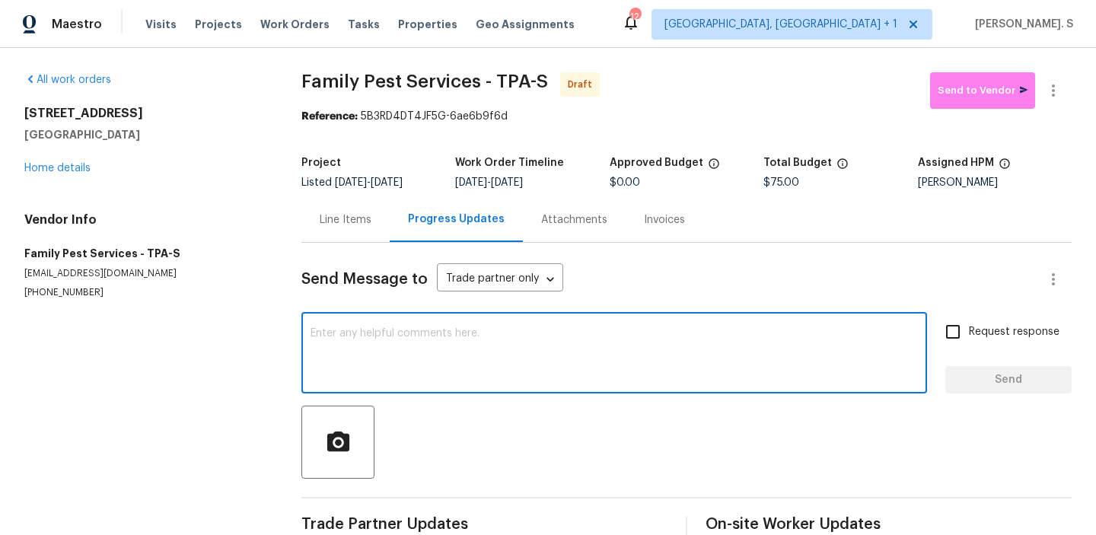
paste textarea "Hi, this is Glory with Opendoor. I’m confirming you received the WO for the pro…"
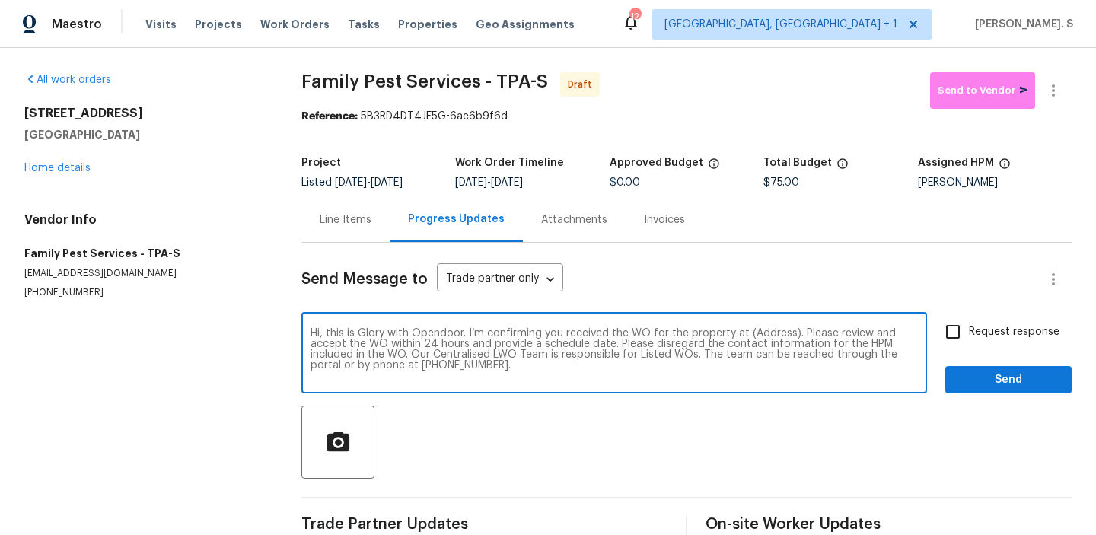
click at [760, 330] on textarea "Hi, this is Glory with Opendoor. I’m confirming you received the WO for the pro…" at bounding box center [615, 354] width 608 height 53
paste textarea "8379 Begonia St, Spring Hill, FL 34608"
type textarea "Hi, this is Glory with Opendoor. I’m confirming you received the WO for the pro…"
click at [1051, 93] on icon "button" at bounding box center [1054, 90] width 18 height 18
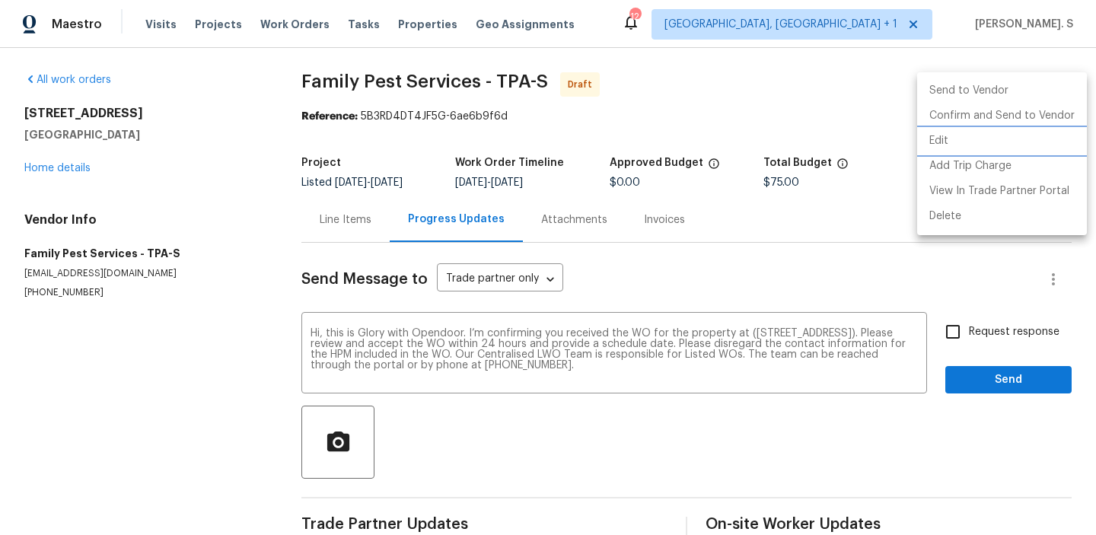
click at [983, 147] on li "Edit" at bounding box center [1002, 141] width 170 height 25
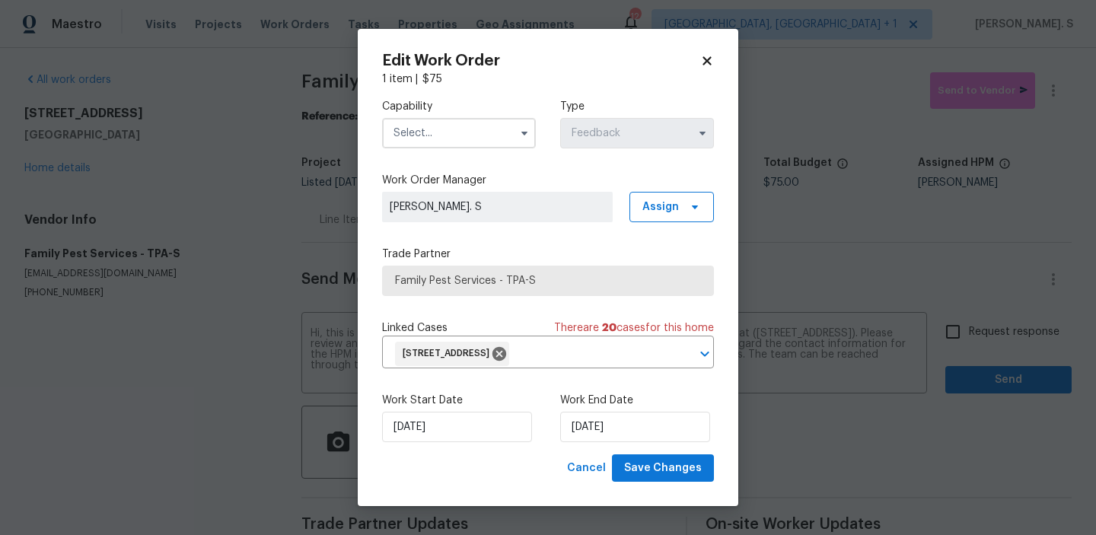
click at [471, 129] on input "text" at bounding box center [459, 133] width 154 height 30
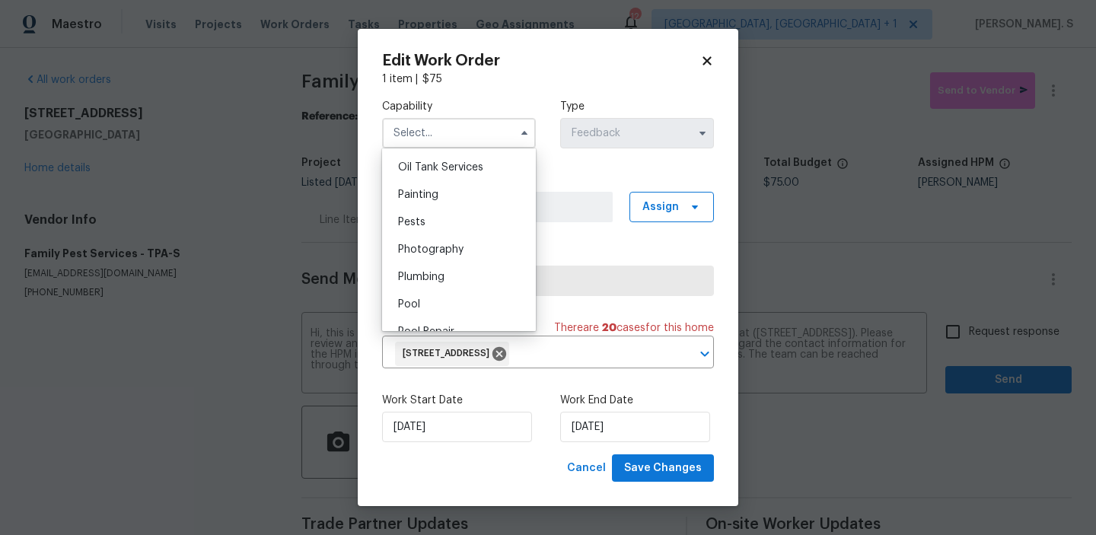
scroll to position [1251, 0]
click at [470, 225] on div "Pests" at bounding box center [459, 221] width 146 height 27
type input "Pests"
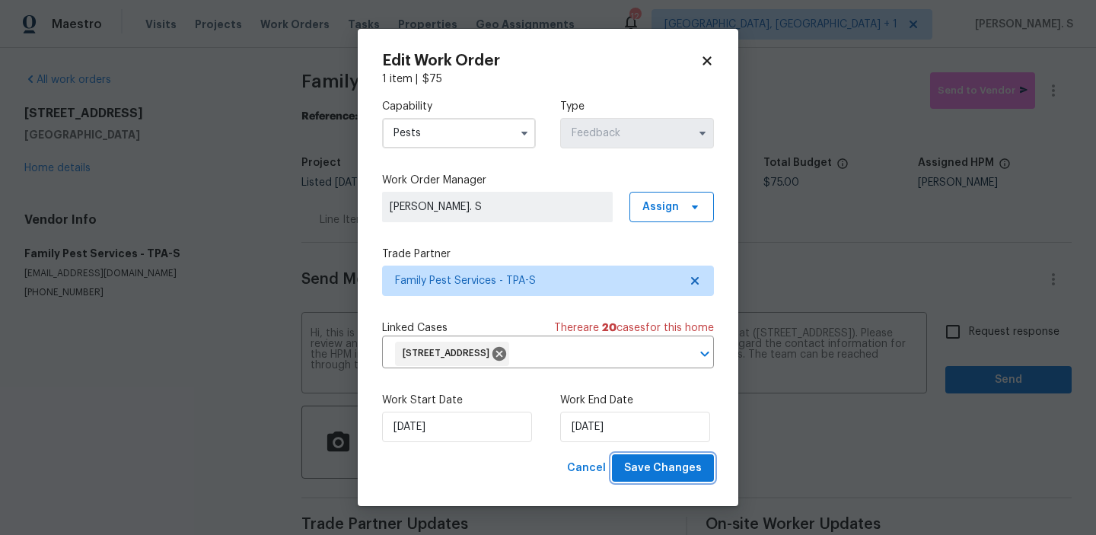
click at [668, 461] on span "Save Changes" at bounding box center [663, 468] width 78 height 19
click at [990, 329] on body "Maestro Visits Projects Work Orders Tasks Properties Geo Assignments 12 Albuque…" at bounding box center [548, 267] width 1096 height 535
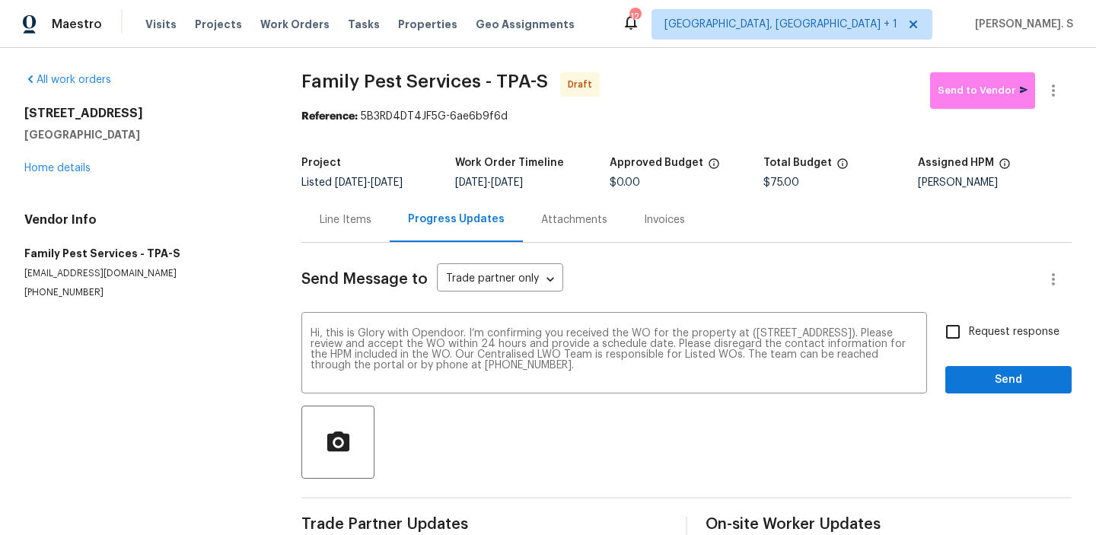
click at [990, 329] on span "Request response" at bounding box center [1014, 332] width 91 height 16
click at [969, 329] on input "Request response" at bounding box center [953, 332] width 32 height 32
checkbox input "true"
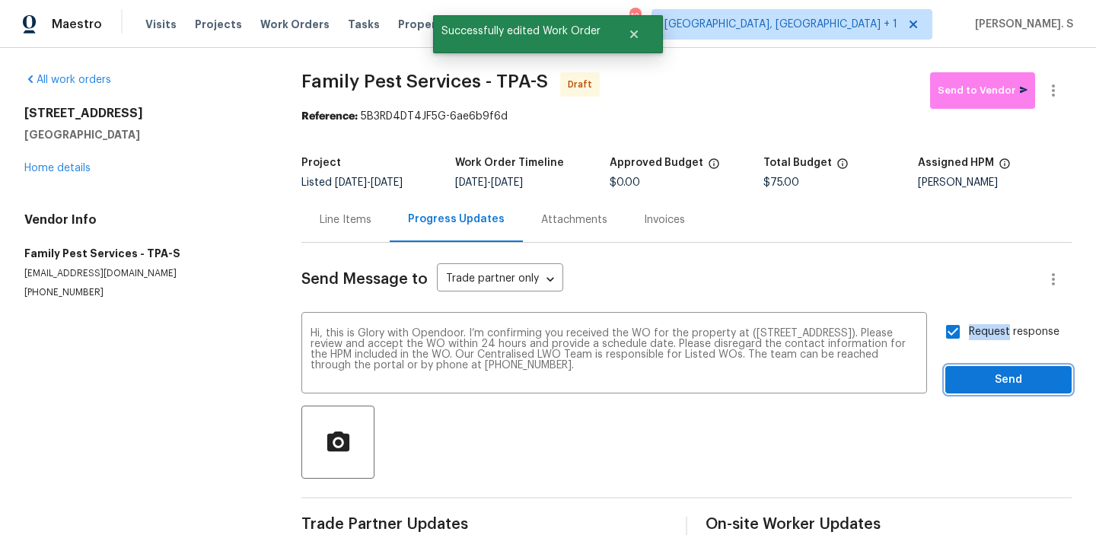
click at [1000, 373] on span "Send" at bounding box center [1009, 380] width 102 height 19
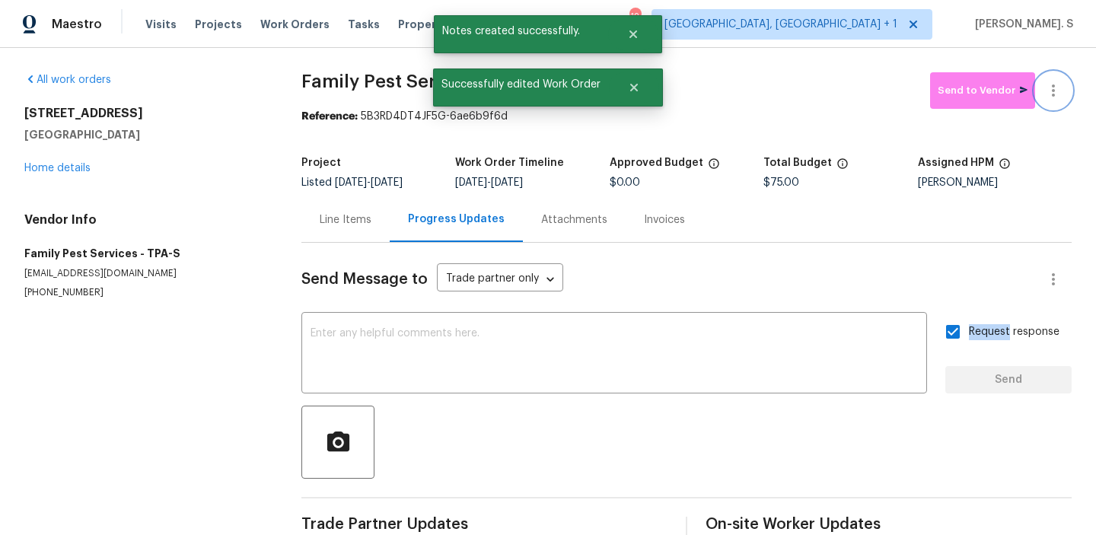
click at [1054, 100] on button "button" at bounding box center [1053, 90] width 37 height 37
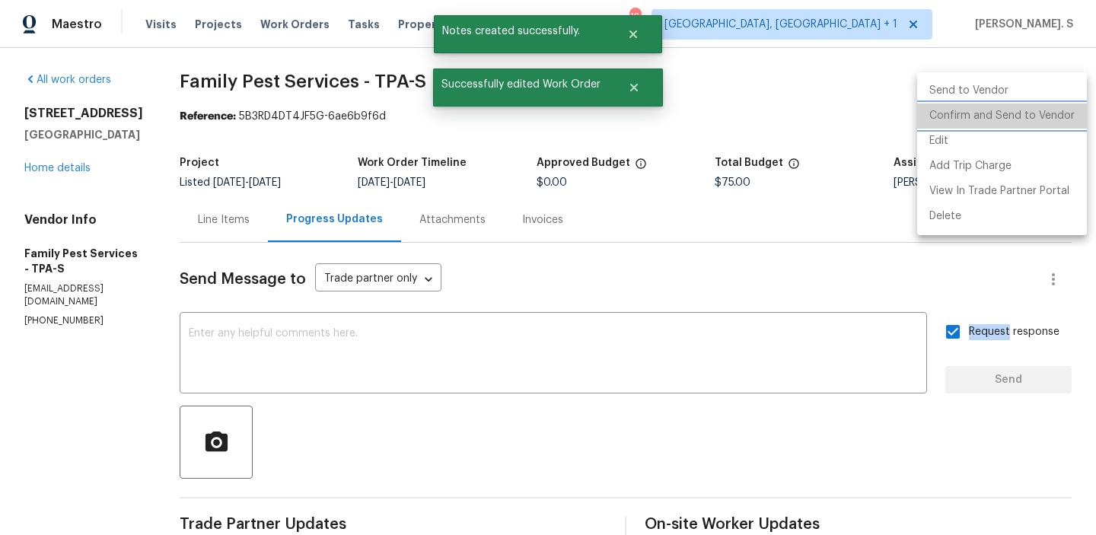
click at [1052, 123] on li "Confirm and Send to Vendor" at bounding box center [1002, 116] width 170 height 25
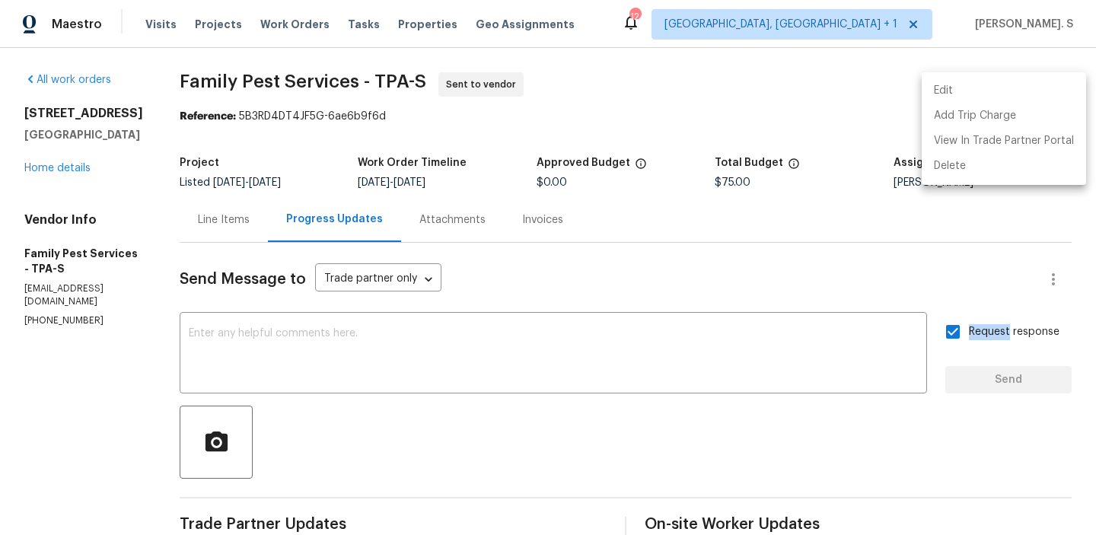
click at [350, 64] on div at bounding box center [548, 267] width 1096 height 535
click at [350, 64] on div "Edit Add Trip Charge View In Trade Partner Portal Delete" at bounding box center [548, 267] width 1096 height 535
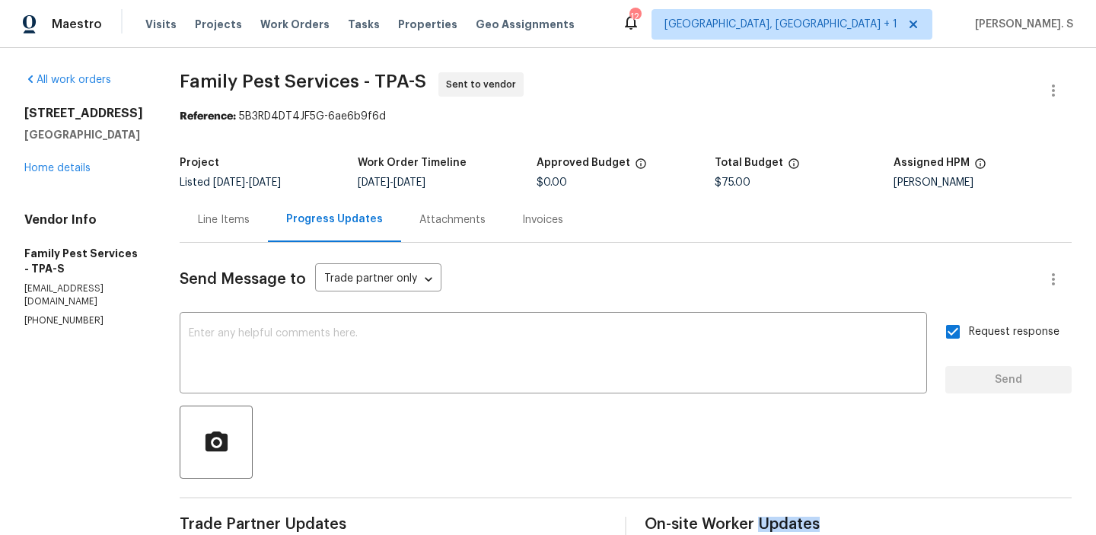
click at [350, 64] on div "All work orders 8379 Begonia St Spring Hill, FL 34608 Home details Vendor Info …" at bounding box center [548, 367] width 1096 height 638
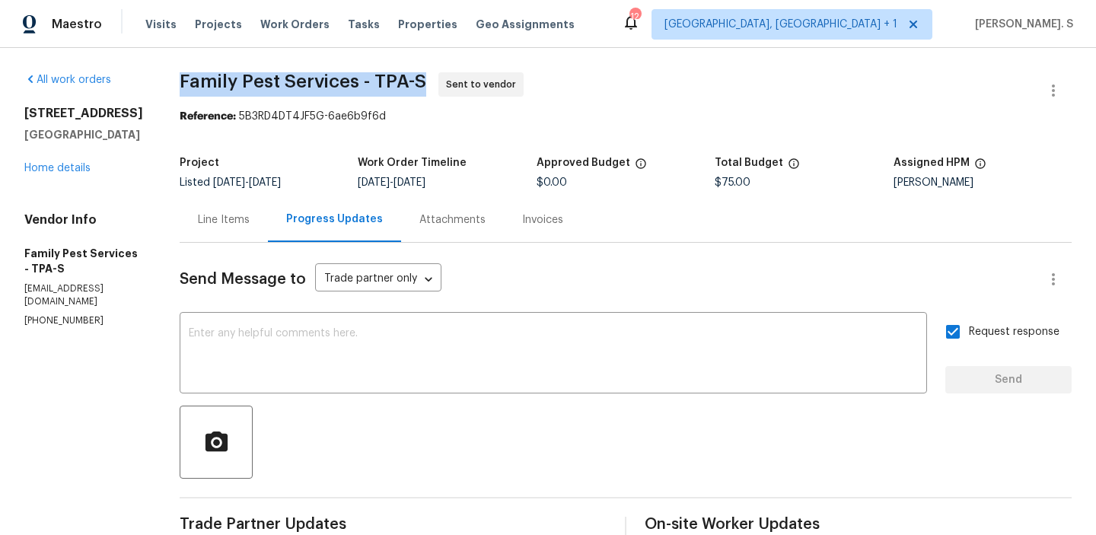
click at [350, 64] on div "All work orders 8379 Begonia St Spring Hill, FL 34608 Home details Vendor Info …" at bounding box center [548, 367] width 1096 height 638
copy span "Family Pest Services - TPA-S"
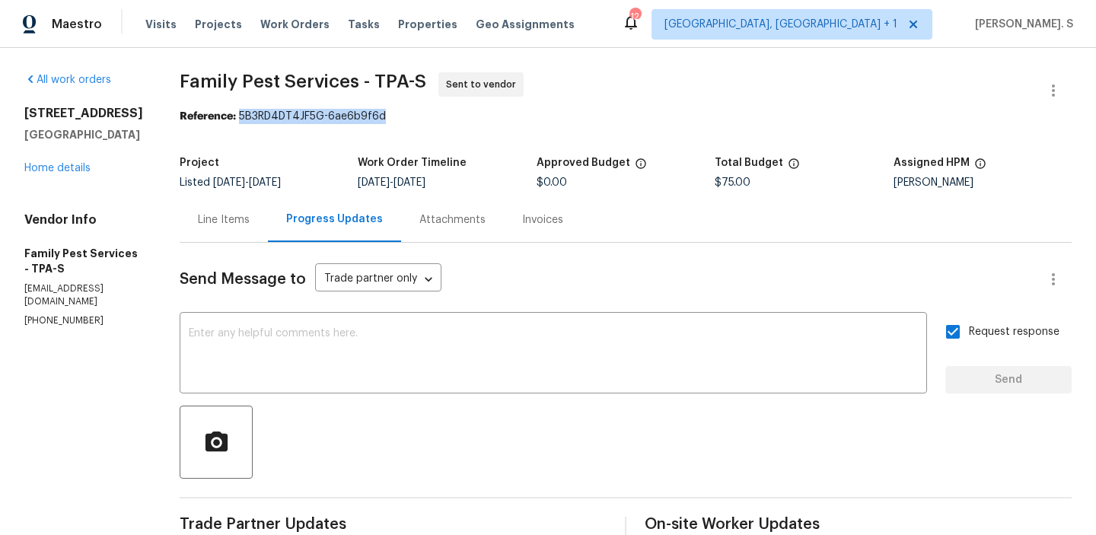
drag, startPoint x: 259, startPoint y: 119, endPoint x: 528, endPoint y: 118, distance: 268.7
click at [528, 118] on div "Reference: 5B3RD4DT4JF5G-6ae6b9f6d" at bounding box center [626, 116] width 892 height 15
copy div "5B3RD4DT4JF5G-6ae6b9f6d"
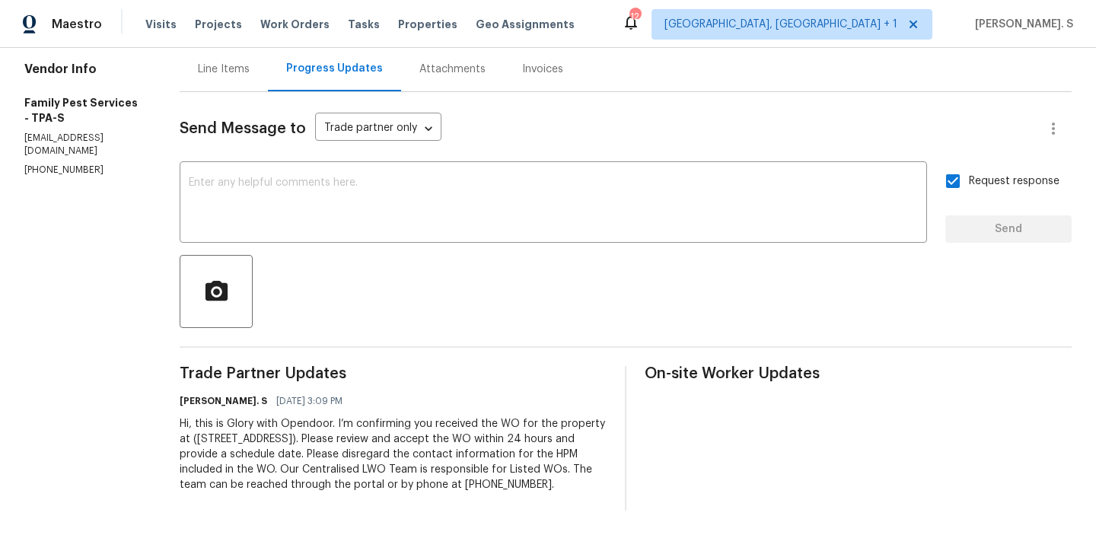
scroll to position [0, 0]
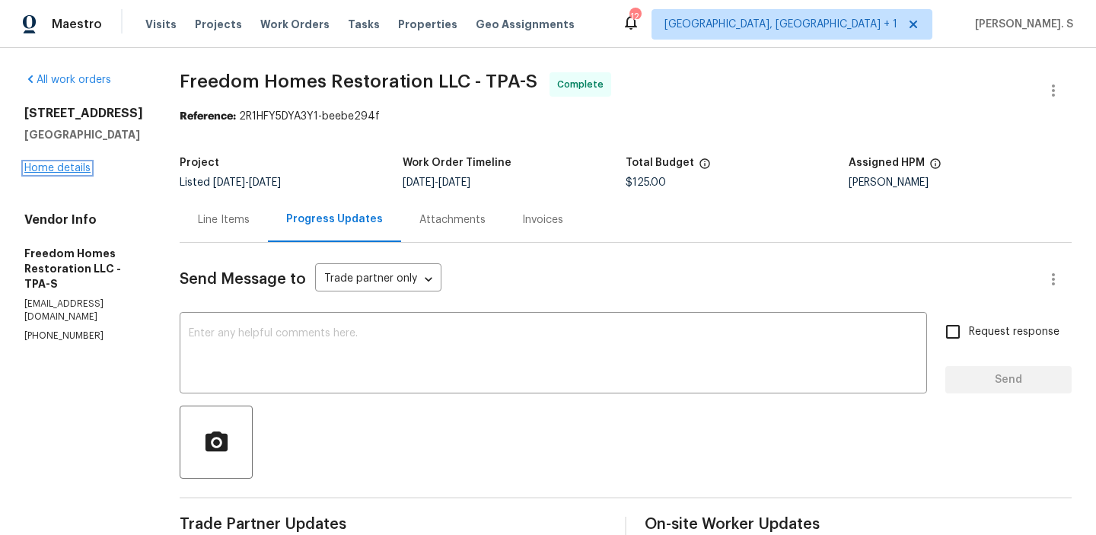
click at [59, 174] on link "Home details" at bounding box center [57, 168] width 66 height 11
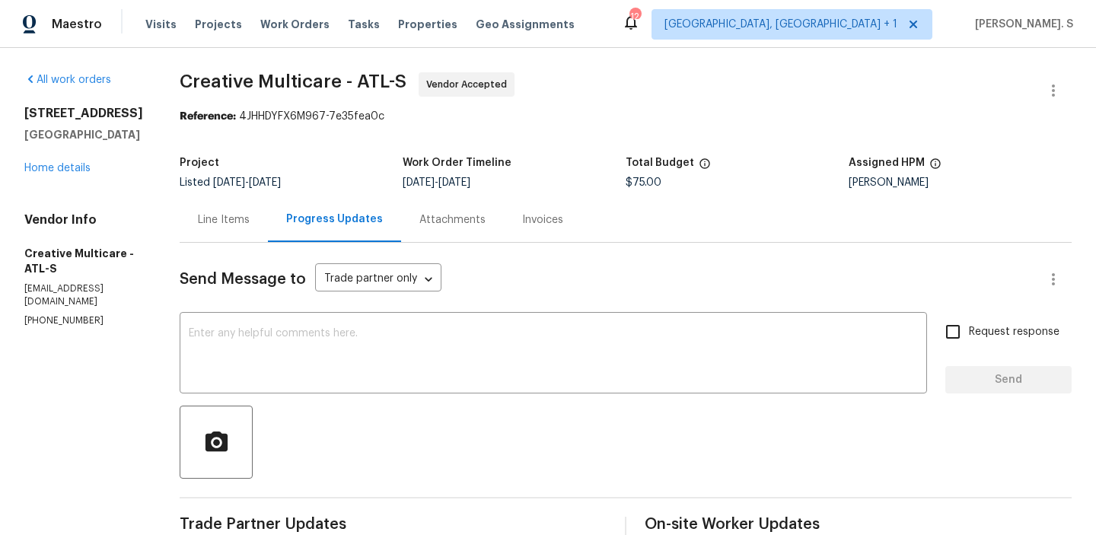
scroll to position [200, 0]
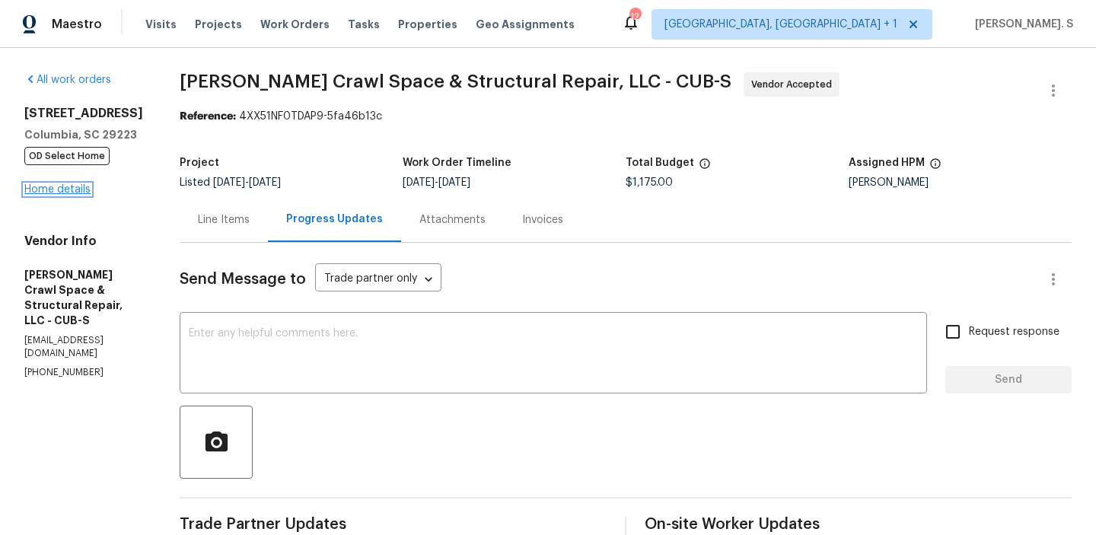
click at [51, 193] on link "Home details" at bounding box center [57, 189] width 66 height 11
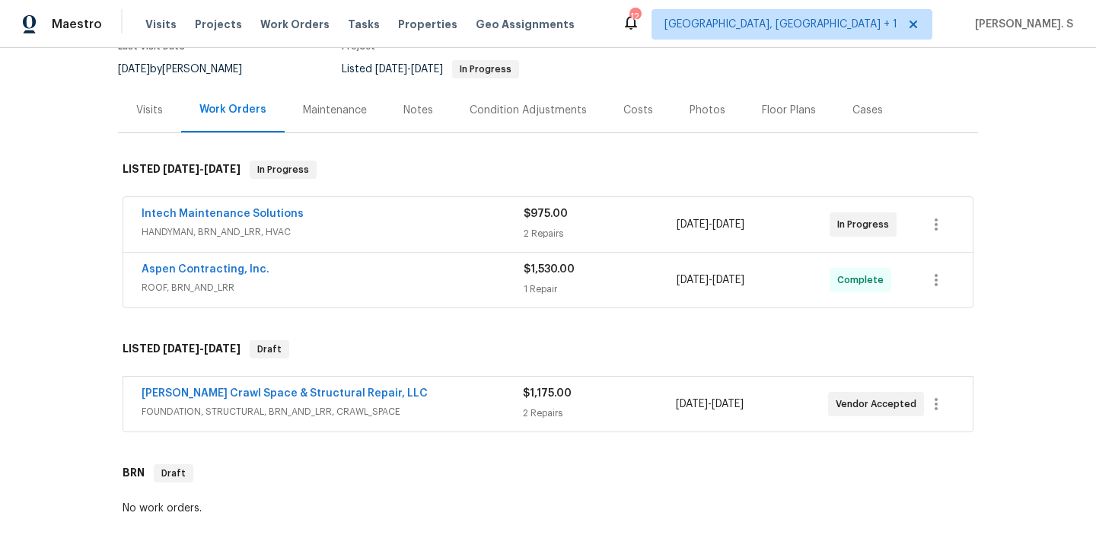
scroll to position [229, 0]
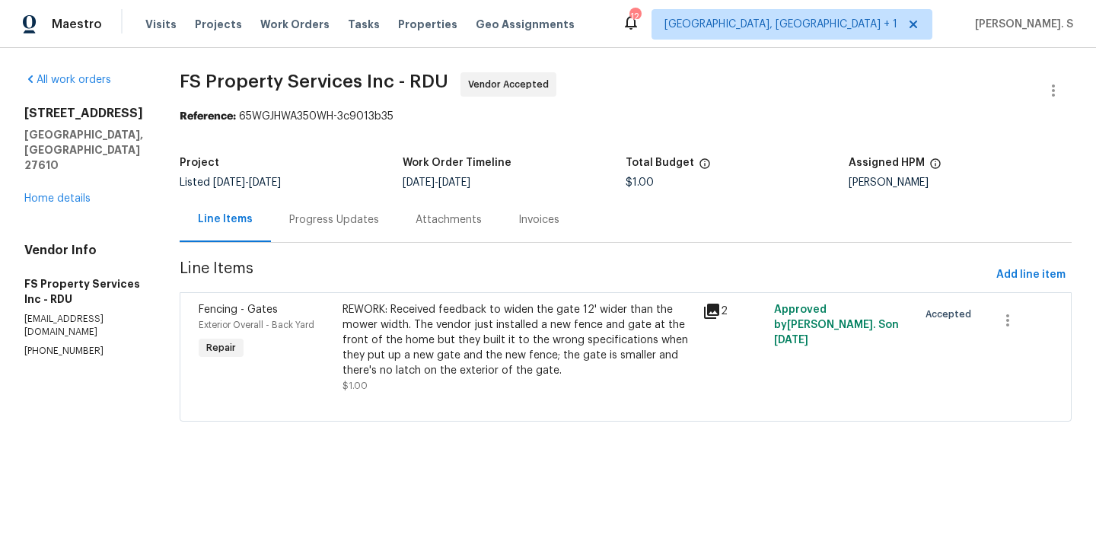
click at [365, 267] on span "Line Items" at bounding box center [585, 275] width 811 height 28
click at [365, 238] on div "Progress Updates" at bounding box center [334, 219] width 126 height 45
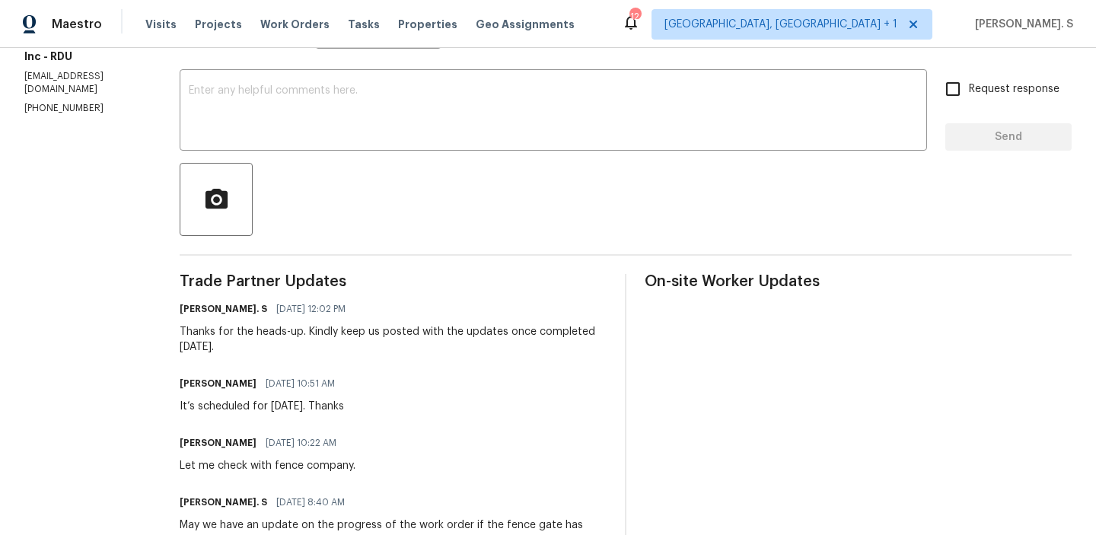
scroll to position [323, 0]
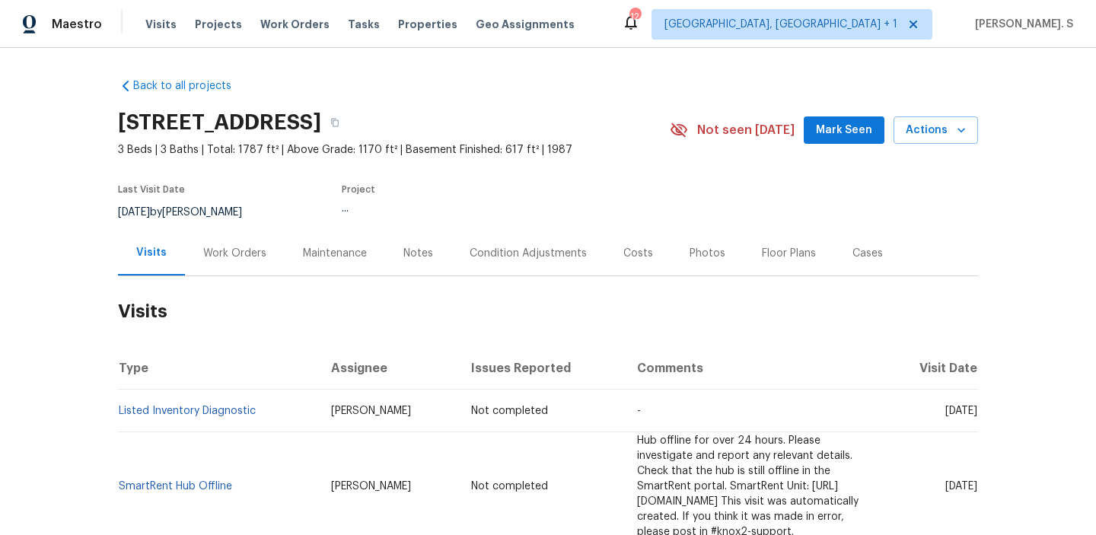
click at [230, 264] on div "Work Orders" at bounding box center [235, 253] width 100 height 45
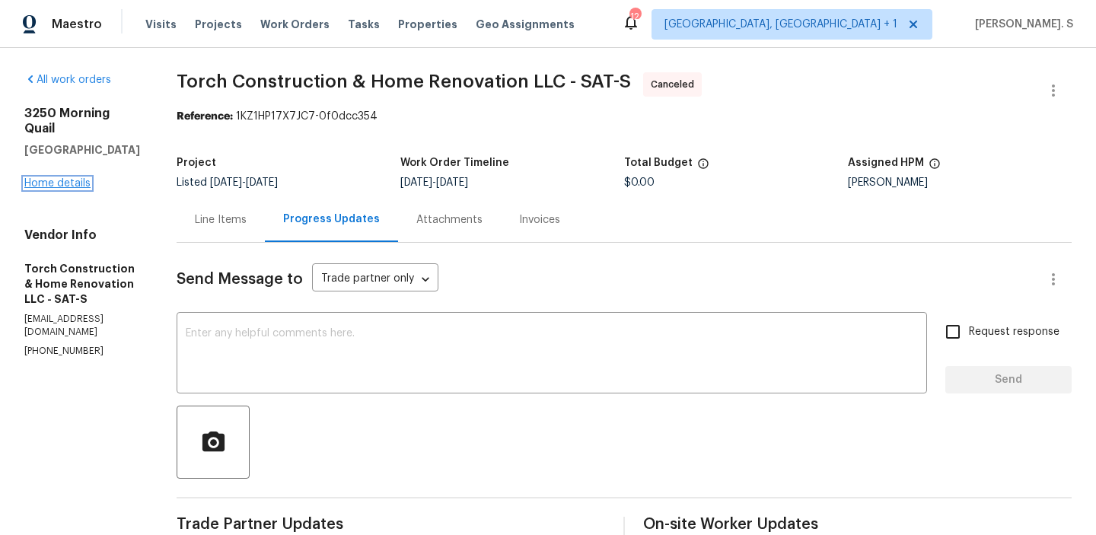
click at [31, 178] on link "Home details" at bounding box center [57, 183] width 66 height 11
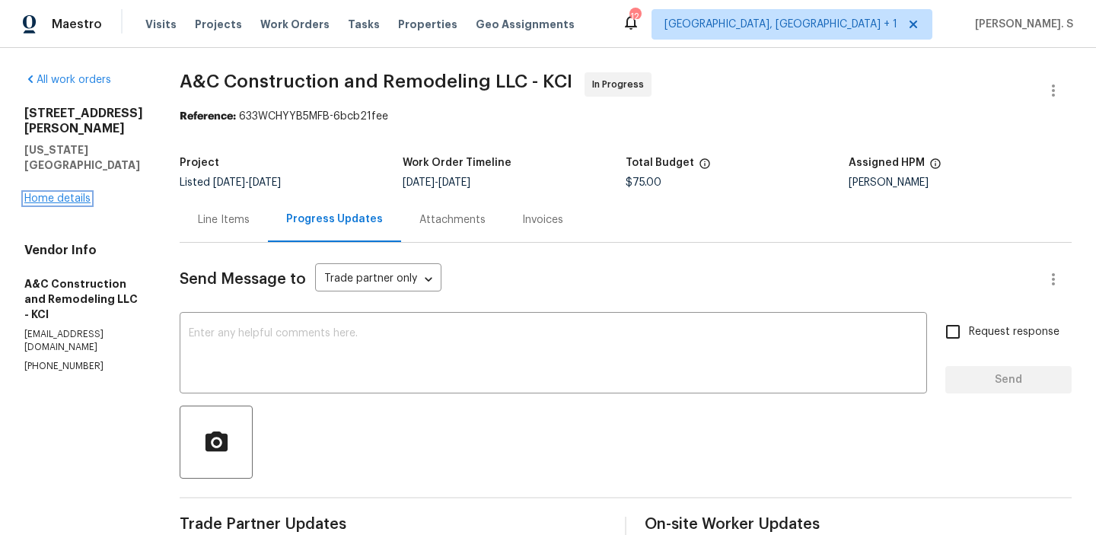
click at [85, 193] on link "Home details" at bounding box center [57, 198] width 66 height 11
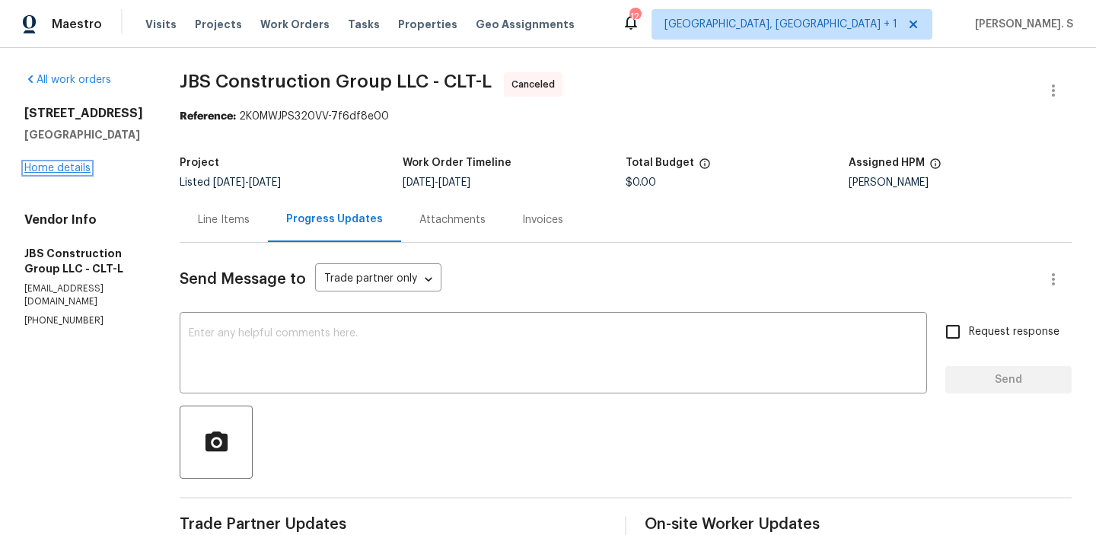
click at [61, 171] on link "Home details" at bounding box center [57, 168] width 66 height 11
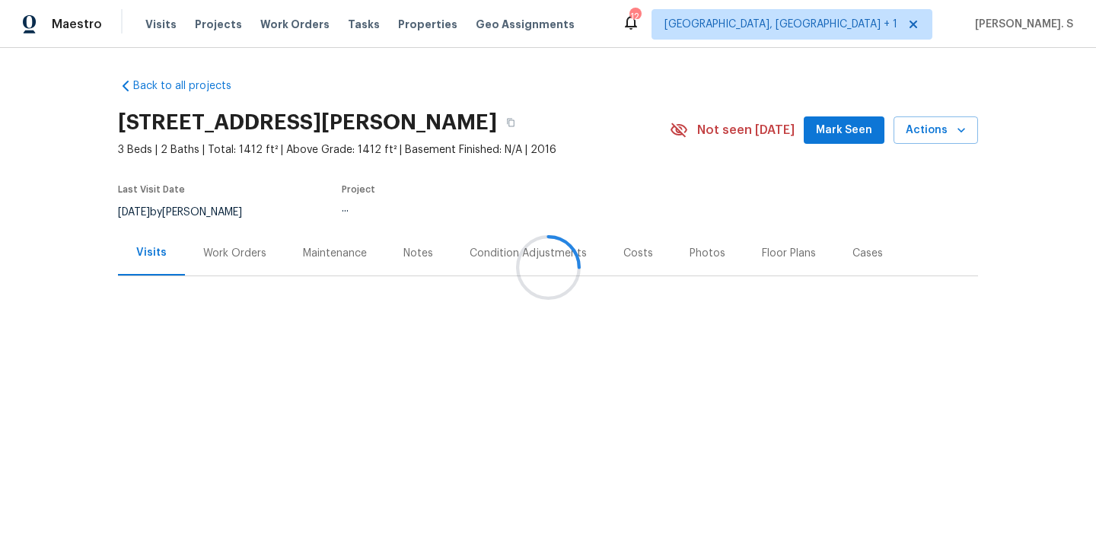
click at [225, 245] on div at bounding box center [548, 267] width 1096 height 535
click at [225, 246] on div "Work Orders" at bounding box center [234, 253] width 63 height 15
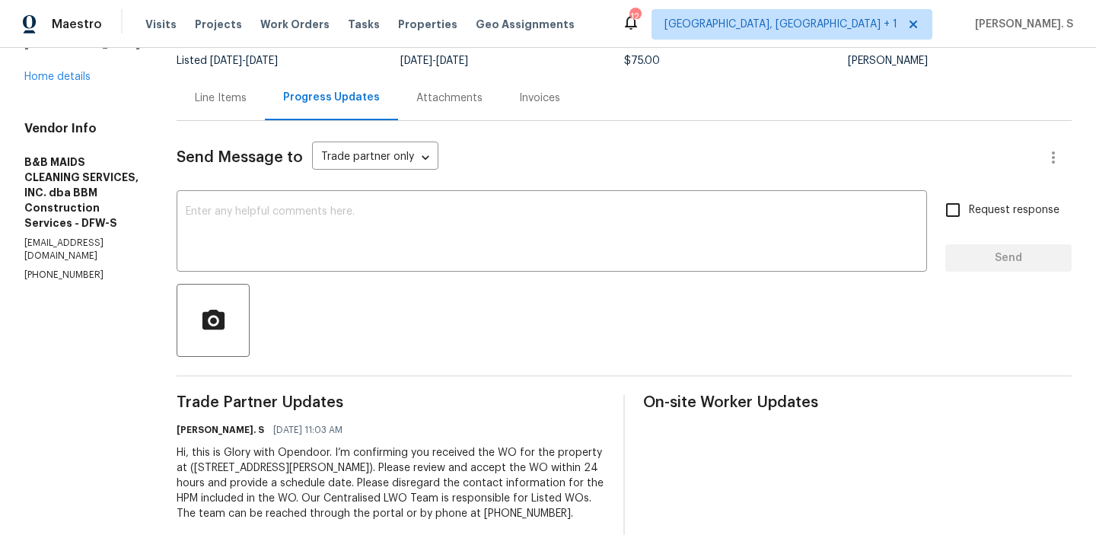
scroll to position [166, 0]
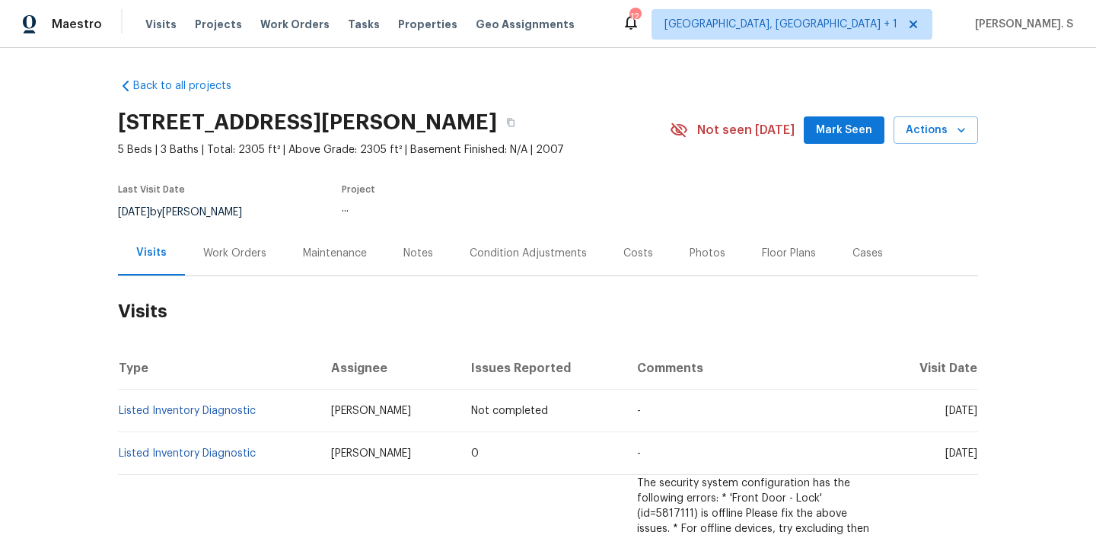
click at [250, 235] on div "Work Orders" at bounding box center [235, 253] width 100 height 45
